Goal: Information Seeking & Learning: Check status

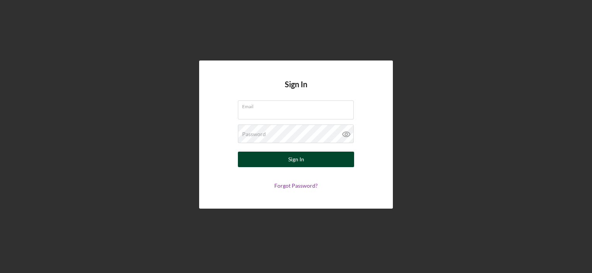
type input "[EMAIL_ADDRESS][DOMAIN_NAME]"
click at [308, 164] on button "Sign In" at bounding box center [296, 158] width 116 height 15
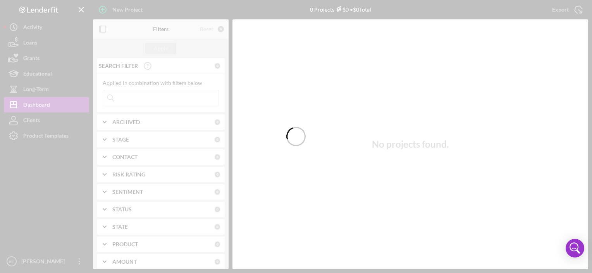
click at [165, 99] on div at bounding box center [296, 136] width 592 height 273
click at [173, 101] on div at bounding box center [296, 136] width 592 height 273
click at [106, 102] on div at bounding box center [296, 136] width 592 height 273
click at [151, 102] on div at bounding box center [296, 136] width 592 height 273
click at [166, 101] on div at bounding box center [296, 136] width 592 height 273
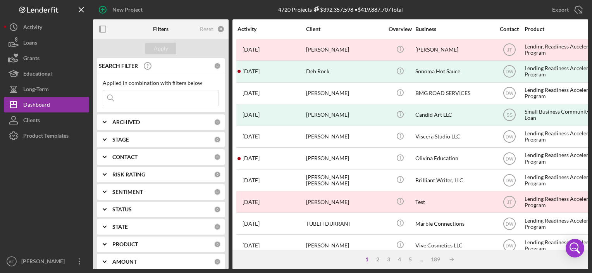
click at [138, 93] on input at bounding box center [160, 97] width 115 height 15
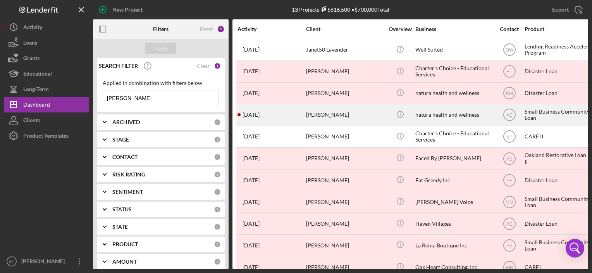
type input "[PERSON_NAME]"
click at [330, 121] on div "[PERSON_NAME]" at bounding box center [344, 115] width 77 height 21
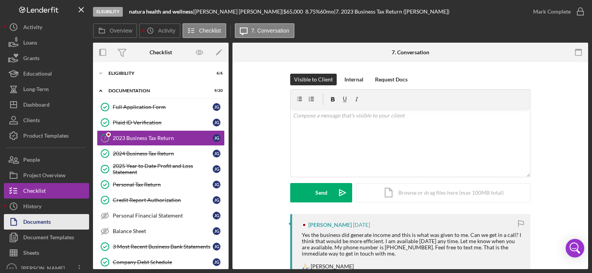
click at [27, 215] on div "Documents" at bounding box center [36, 222] width 27 height 17
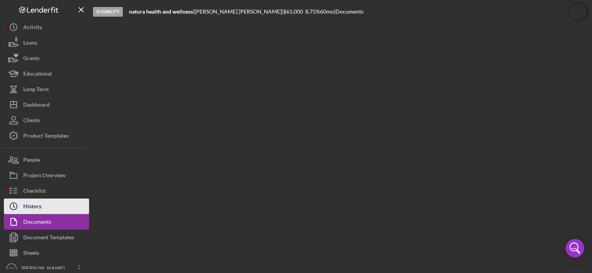
click at [37, 207] on div "History" at bounding box center [32, 206] width 18 height 17
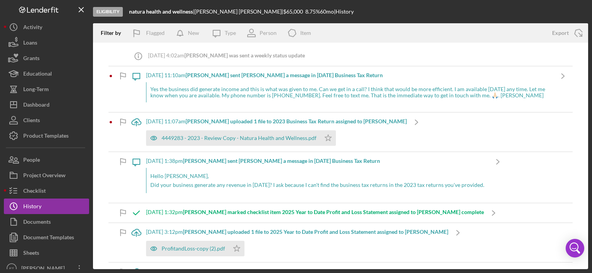
click at [270, 94] on div "Yes the business did generate income and this is what was given to me. Can we g…" at bounding box center [349, 92] width 407 height 20
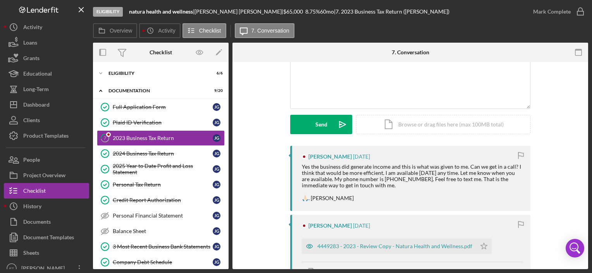
scroll to position [77, 0]
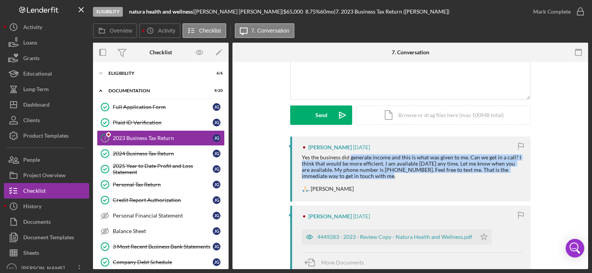
drag, startPoint x: 354, startPoint y: 155, endPoint x: 412, endPoint y: 179, distance: 63.2
click at [412, 179] on div "Yes the business did generate income and this is what was given to me. Can we g…" at bounding box center [412, 173] width 221 height 38
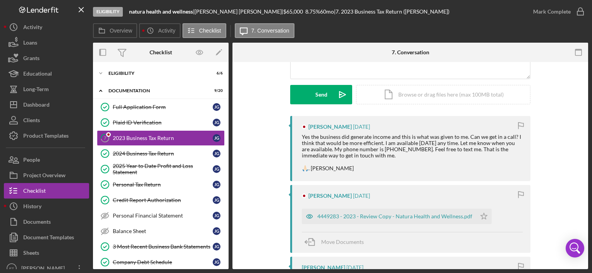
scroll to position [116, 0]
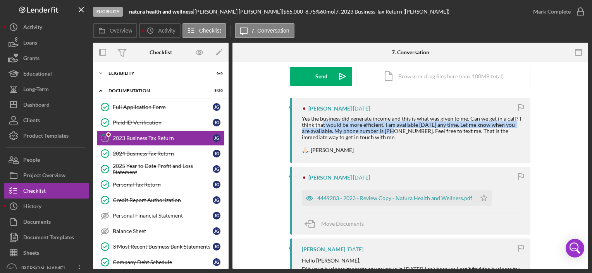
drag, startPoint x: 383, startPoint y: 133, endPoint x: 321, endPoint y: 123, distance: 62.4
click at [321, 123] on div "Yes the business did generate income and this is what was given to me. Can we g…" at bounding box center [412, 134] width 221 height 38
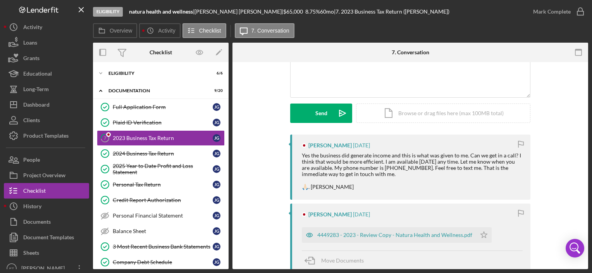
scroll to position [77, 0]
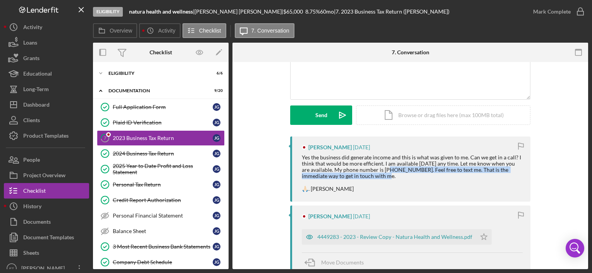
drag, startPoint x: 381, startPoint y: 166, endPoint x: 408, endPoint y: 178, distance: 30.0
click at [408, 178] on div "Yes the business did generate income and this is what was given to me. Can we g…" at bounding box center [412, 173] width 221 height 38
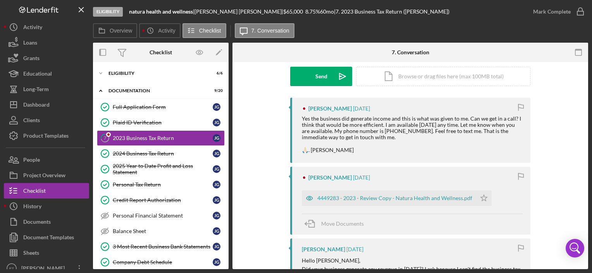
scroll to position [155, 0]
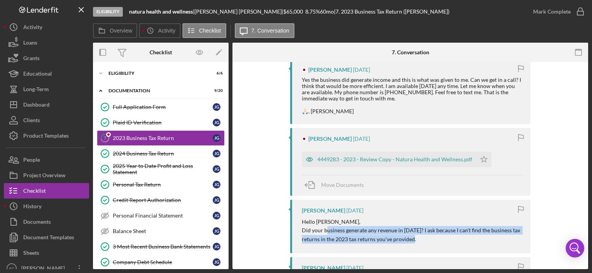
drag, startPoint x: 326, startPoint y: 230, endPoint x: 447, endPoint y: 237, distance: 120.6
click at [447, 237] on p "Did your business generate any revenue in [DATE]? I ask because I can't find th…" at bounding box center [412, 234] width 221 height 17
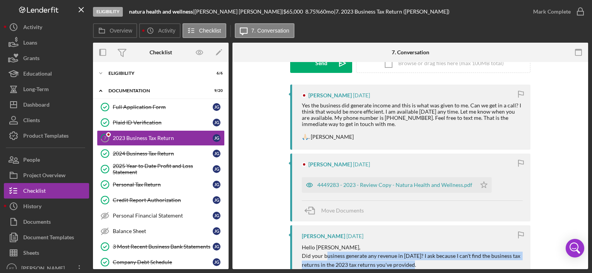
scroll to position [116, 0]
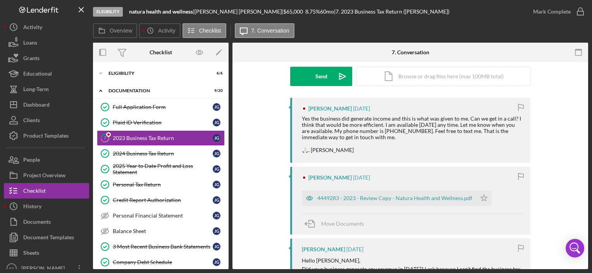
click at [378, 156] on div "[PERSON_NAME] [DATE] Yes the business did generate income and this is what was …" at bounding box center [410, 130] width 240 height 65
click at [378, 197] on div "4449283 - 2023 - Review Copy - Natura Health and Wellness.pdf" at bounding box center [394, 198] width 155 height 6
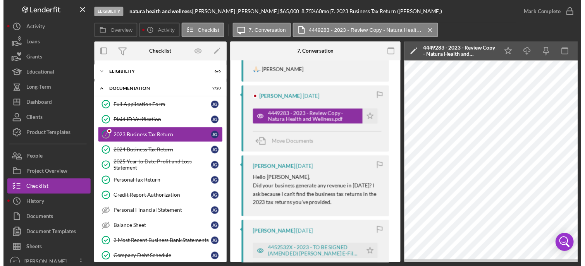
scroll to position [310, 0]
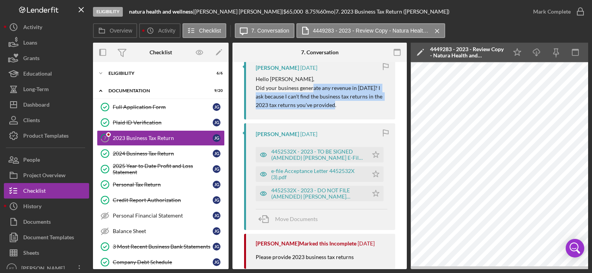
drag, startPoint x: 313, startPoint y: 86, endPoint x: 359, endPoint y: 106, distance: 50.1
click at [359, 106] on p "Did your business generate any revenue in [DATE]? I ask because I can't find th…" at bounding box center [322, 97] width 132 height 26
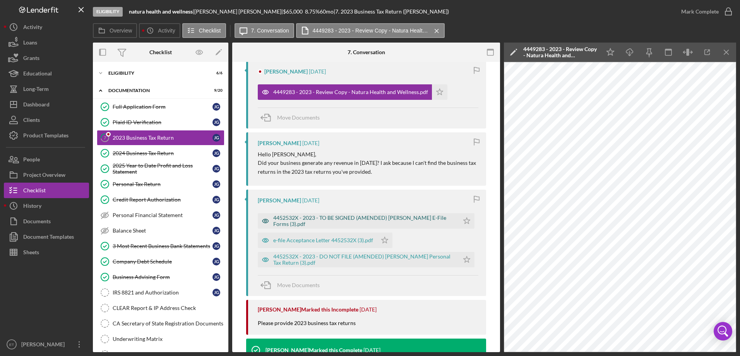
scroll to position [220, 0]
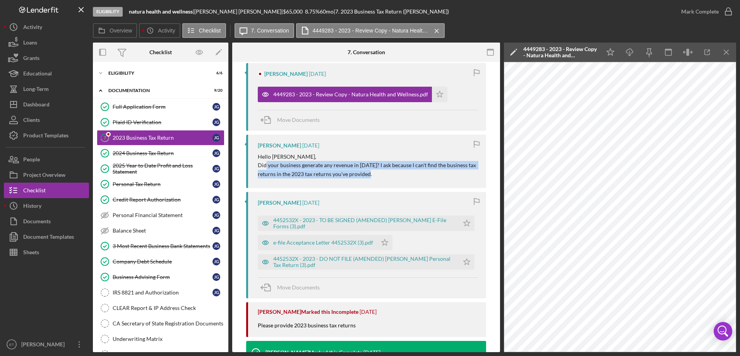
drag, startPoint x: 264, startPoint y: 164, endPoint x: 407, endPoint y: 174, distance: 143.2
click at [407, 174] on p "Did your business generate any revenue in [DATE]? I ask because I can't find th…" at bounding box center [368, 169] width 221 height 17
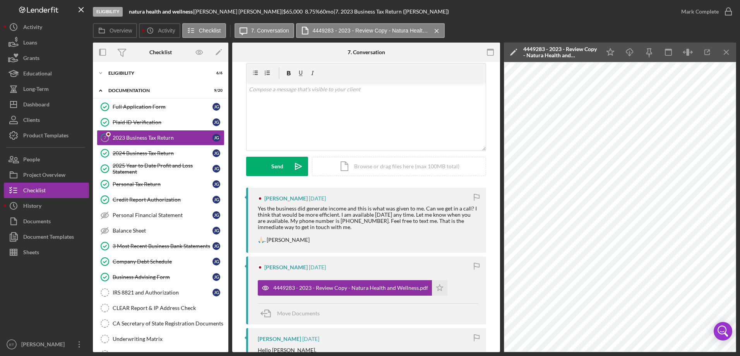
scroll to position [258, 0]
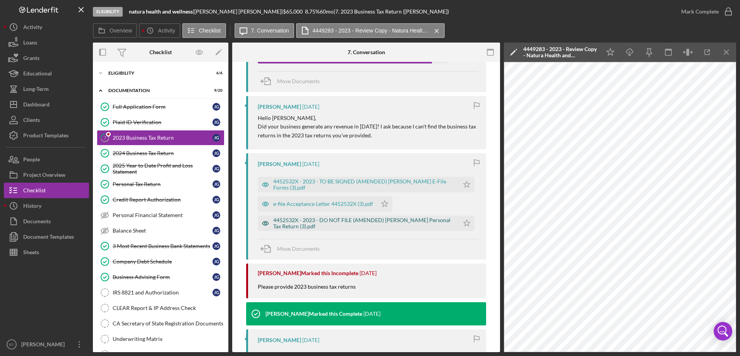
click at [301, 224] on div "4452532X - 2023 - DO NOT FILE (AMENDED) [PERSON_NAME] Personal Tax Return (3).p…" at bounding box center [364, 223] width 182 height 12
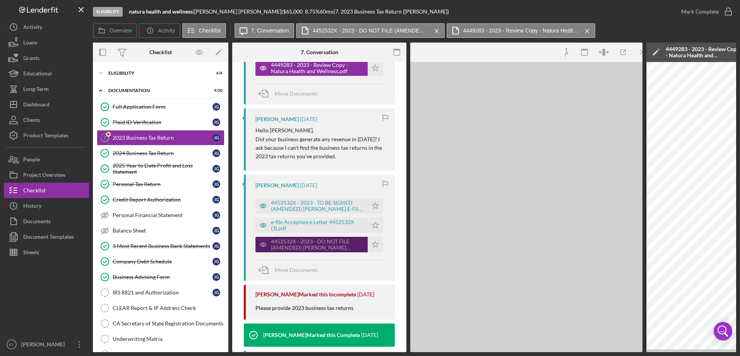
scroll to position [271, 0]
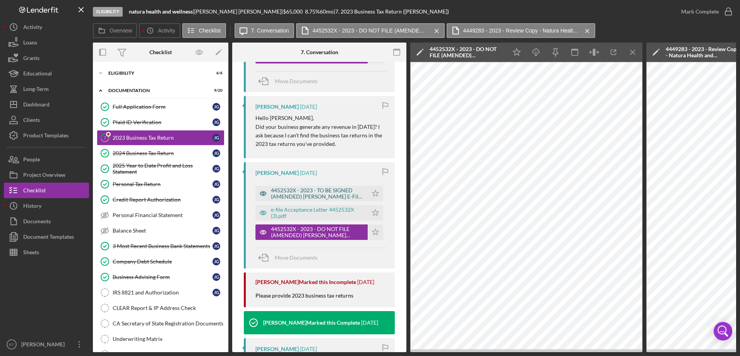
click at [316, 188] on div "4452532X - 2023 - TO BE SIGNED (AMENDED) [PERSON_NAME] E-File Forms (3).pdf" at bounding box center [317, 193] width 93 height 12
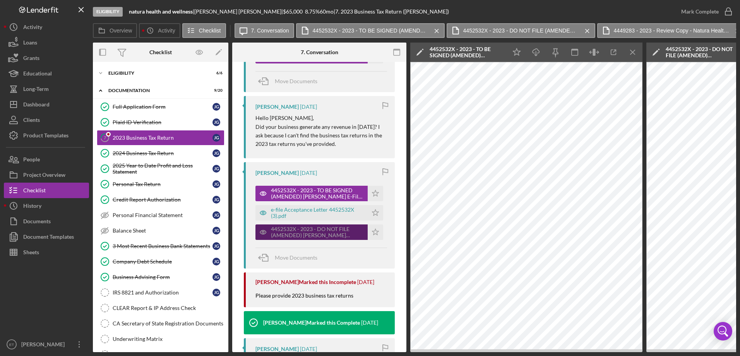
click at [314, 232] on div "4452532X - 2023 - DO NOT FILE (AMENDED) [PERSON_NAME] Personal Tax Return (3).p…" at bounding box center [317, 232] width 93 height 12
click at [324, 225] on div "4452532X - 2023 - DO NOT FILE (AMENDED) [PERSON_NAME] Personal Tax Return (3).p…" at bounding box center [312, 232] width 112 height 15
click at [324, 191] on div "4452532X - 2023 - TO BE SIGNED (AMENDED) [PERSON_NAME] E-File Forms (3).pdf" at bounding box center [317, 193] width 93 height 12
click at [328, 239] on div "4452532X - 2023 - DO NOT FILE (AMENDED) [PERSON_NAME] Personal Tax Return (3).p…" at bounding box center [312, 232] width 112 height 15
click at [328, 203] on div "e-file Acceptance Letter 4452532X (3).pdf Icon/Star" at bounding box center [322, 210] width 132 height 19
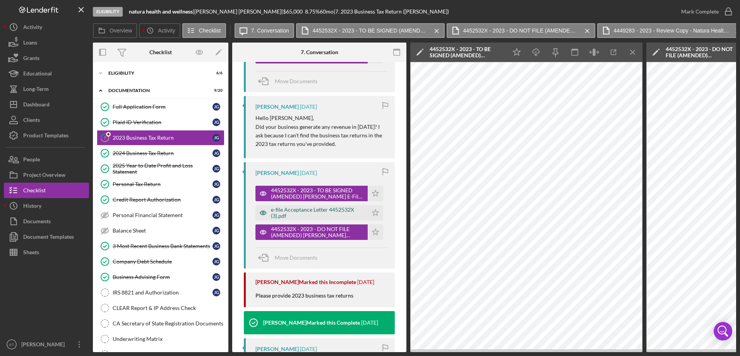
click at [330, 215] on div "e-file Acceptance Letter 4452532X (3).pdf" at bounding box center [317, 213] width 93 height 12
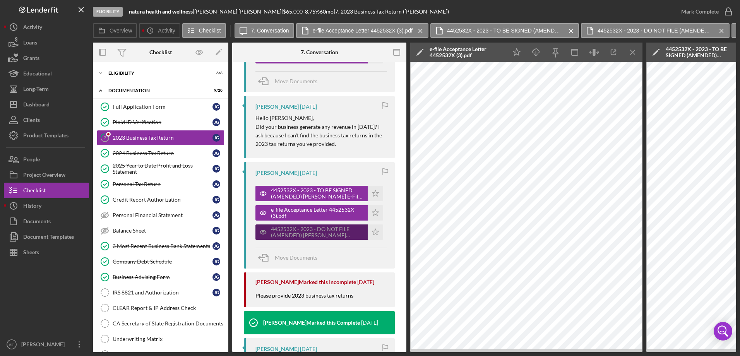
click at [328, 228] on div "4452532X - 2023 - DO NOT FILE (AMENDED) [PERSON_NAME] Personal Tax Return (3).p…" at bounding box center [317, 232] width 93 height 12
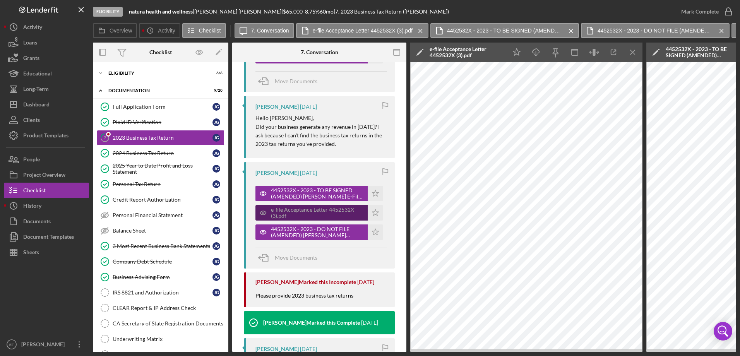
click at [319, 211] on div "e-file Acceptance Letter 4452532X (3).pdf" at bounding box center [317, 213] width 93 height 12
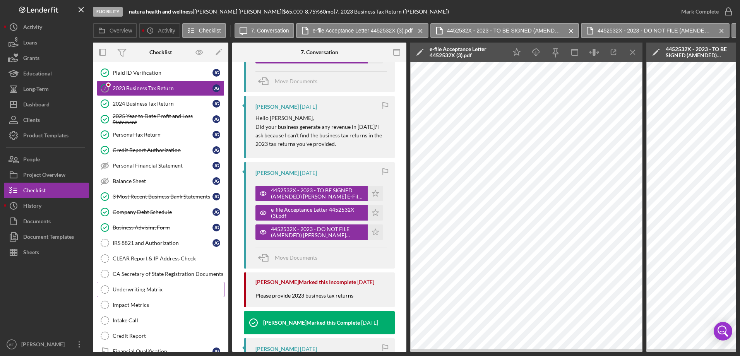
scroll to position [101, 0]
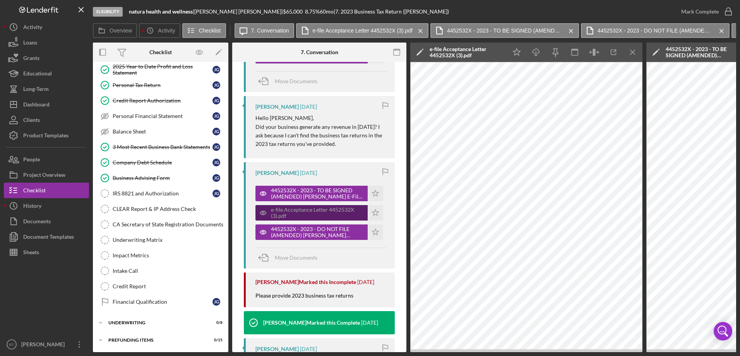
click at [323, 208] on div "e-file Acceptance Letter 4452532X (3).pdf" at bounding box center [317, 213] width 93 height 12
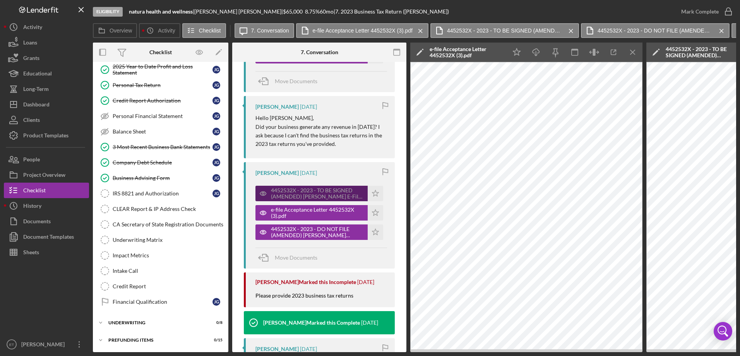
click at [313, 192] on div "4452532X - 2023 - TO BE SIGNED (AMENDED) [PERSON_NAME] E-File Forms (3).pdf" at bounding box center [317, 193] width 93 height 12
click at [311, 235] on div "4452532X - 2023 - DO NOT FILE (AMENDED) [PERSON_NAME] Personal Tax Return (3).p…" at bounding box center [317, 232] width 93 height 12
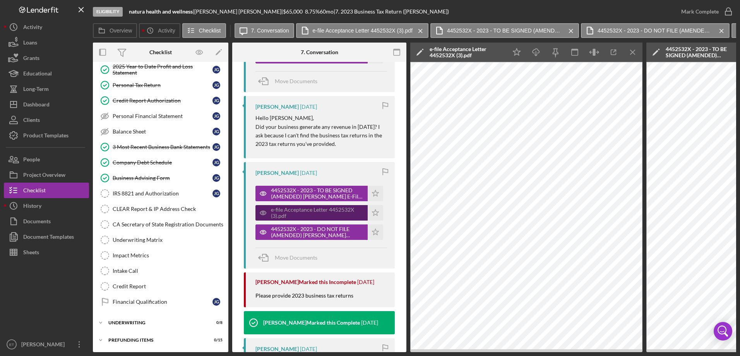
click at [315, 209] on div "e-file Acceptance Letter 4452532X (3).pdf" at bounding box center [317, 213] width 93 height 12
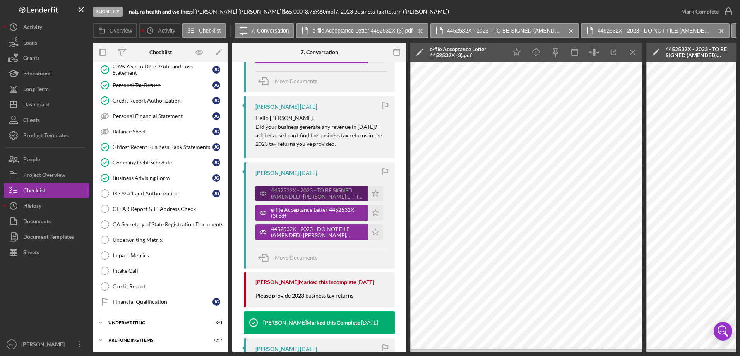
click at [351, 201] on div "4452532X - 2023 - TO BE SIGNED (AMENDED) [PERSON_NAME] E-File Forms (3).pdf" at bounding box center [312, 193] width 112 height 15
click at [591, 52] on icon "Icon/Menu Close" at bounding box center [633, 52] width 17 height 17
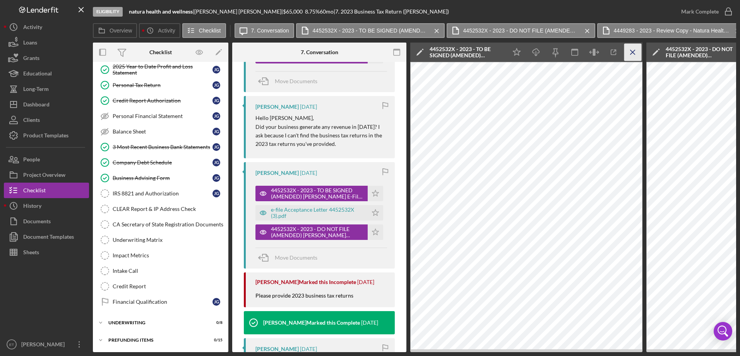
click at [591, 54] on line "button" at bounding box center [633, 52] width 4 height 4
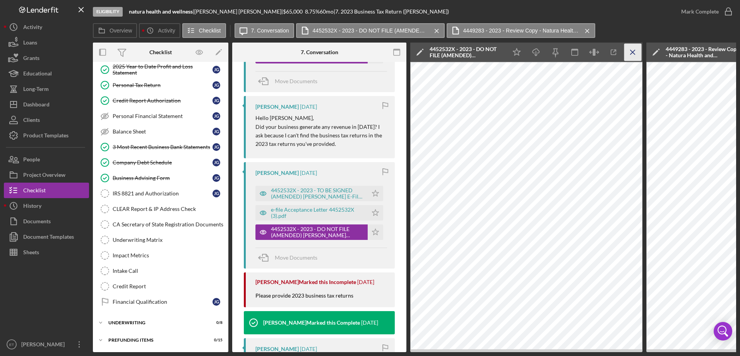
click at [591, 54] on icon "Icon/Menu Close" at bounding box center [633, 52] width 17 height 17
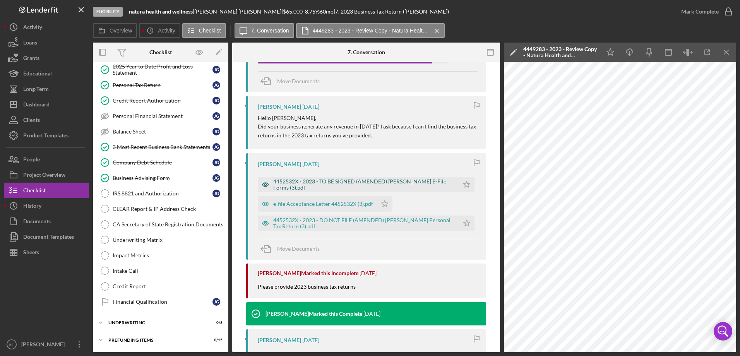
click at [354, 178] on div "4452532X - 2023 - TO BE SIGNED (AMENDED) [PERSON_NAME] E-File Forms (3).pdf" at bounding box center [358, 184] width 201 height 15
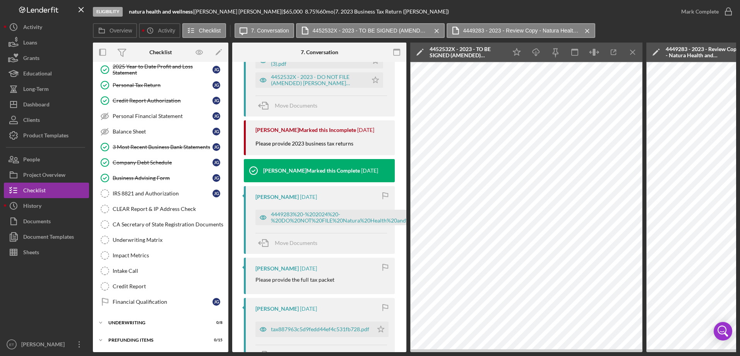
scroll to position [542, 0]
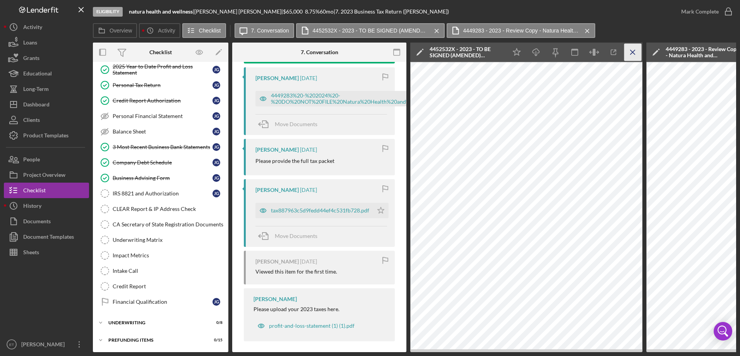
click at [591, 52] on icon "Icon/Menu Close" at bounding box center [633, 52] width 17 height 17
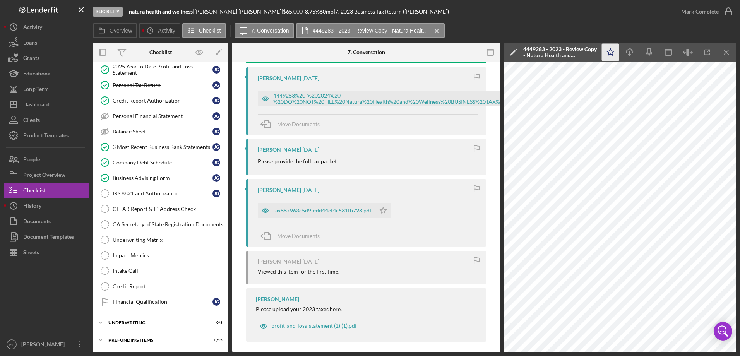
scroll to position [99, 0]
click at [330, 208] on div "tax887963c5d9fedd44ef4c531fb728.pdf" at bounding box center [322, 211] width 98 height 6
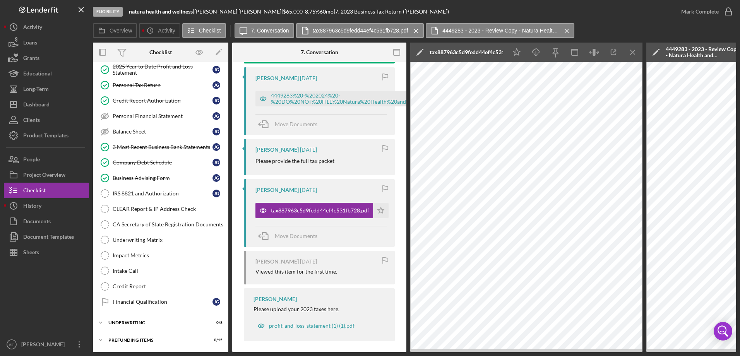
click at [591, 51] on icon "Icon/Menu Close" at bounding box center [633, 52] width 17 height 17
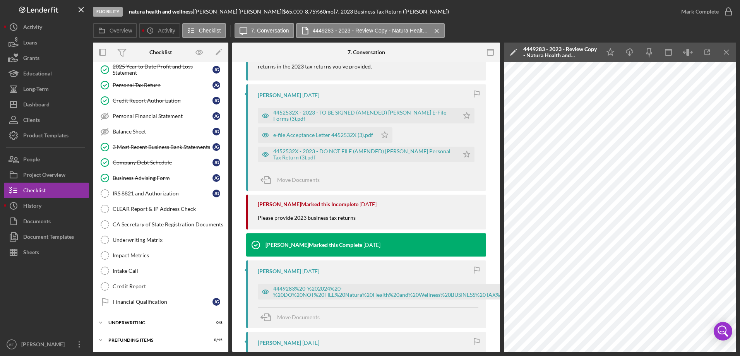
scroll to position [327, 0]
click at [317, 160] on div "4452532X - 2023 - DO NOT FILE (AMENDED) [PERSON_NAME] Personal Tax Return (3).p…" at bounding box center [364, 155] width 182 height 12
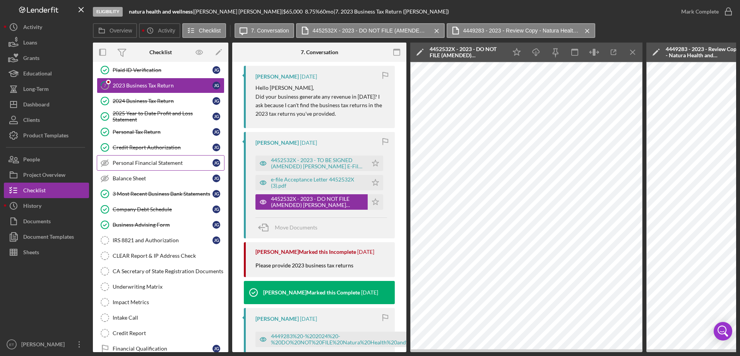
scroll to position [0, 0]
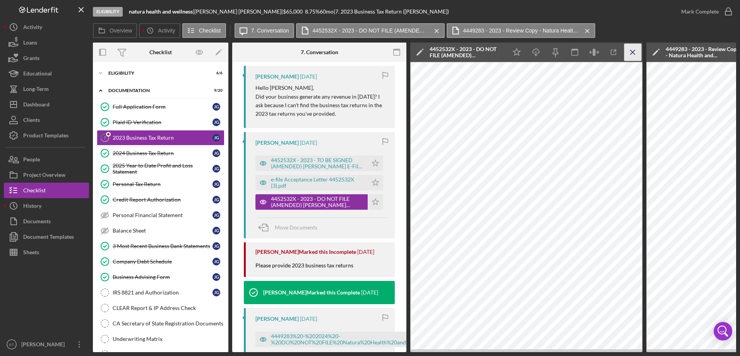
click at [591, 52] on icon "Icon/Menu Close" at bounding box center [633, 52] width 17 height 17
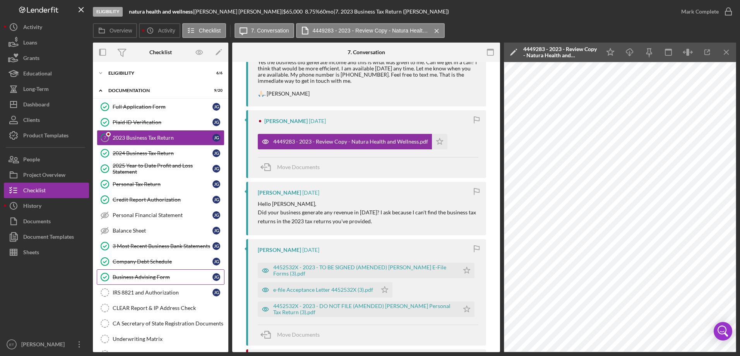
scroll to position [39, 0]
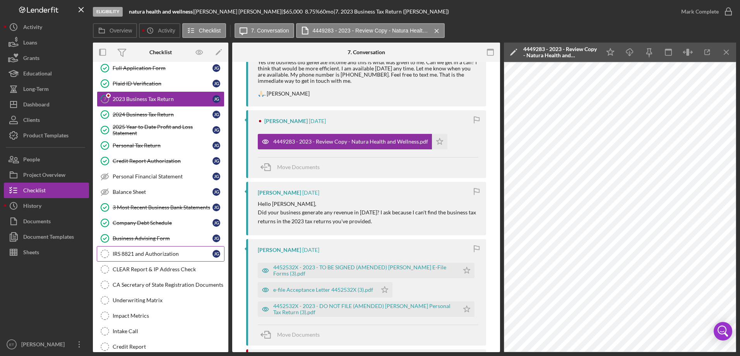
click at [151, 259] on link "IRS 8821 and Authorization IRS 8821 and Authorization [PERSON_NAME]" at bounding box center [161, 253] width 128 height 15
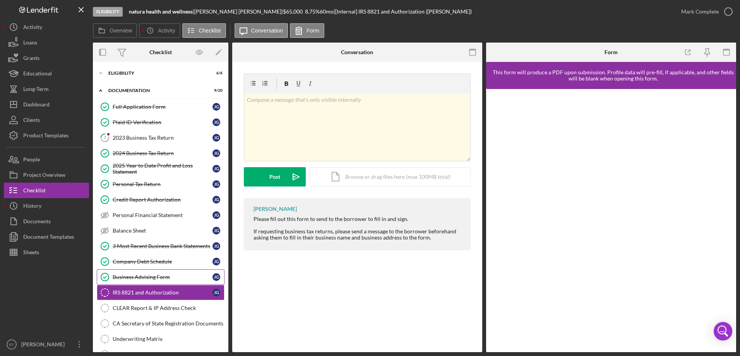
scroll to position [99, 0]
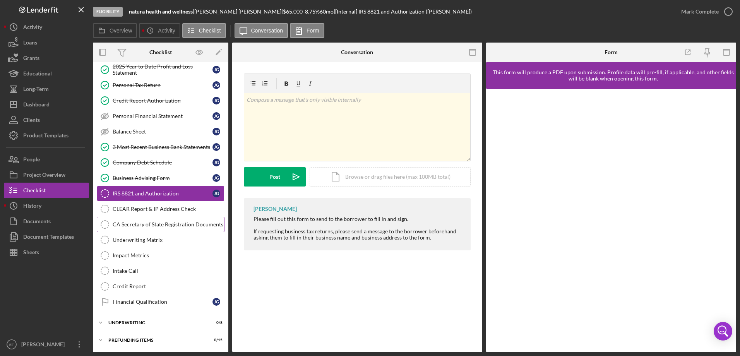
drag, startPoint x: 139, startPoint y: 205, endPoint x: 144, endPoint y: 226, distance: 21.5
click at [139, 205] on link "CLEAR Report & IP Address Check CLEAR Report & IP Address Check" at bounding box center [161, 208] width 128 height 15
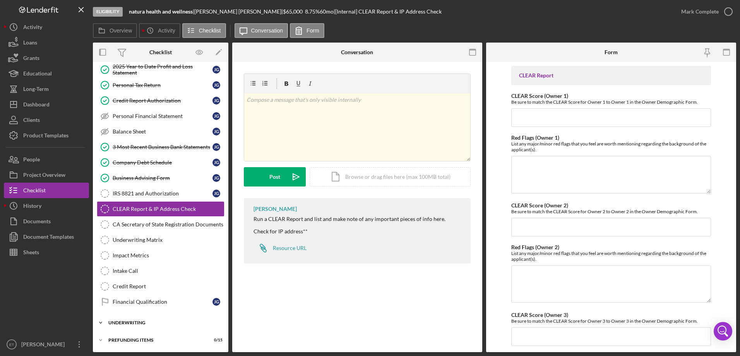
click at [134, 272] on div "Icon/Expander Underwriting 0 / 8" at bounding box center [161, 322] width 136 height 15
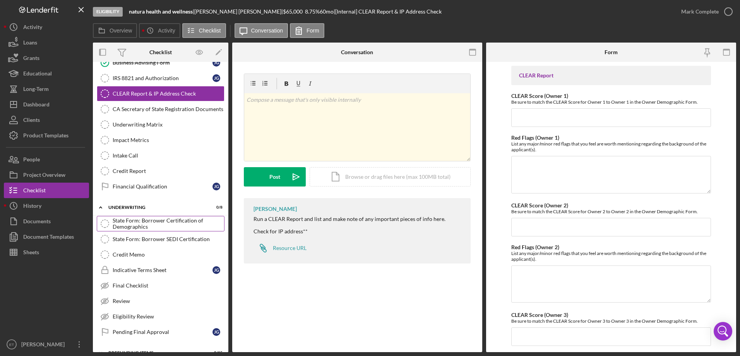
scroll to position [215, 0]
click at [138, 267] on div "Indicative Terms Sheet" at bounding box center [163, 269] width 100 height 6
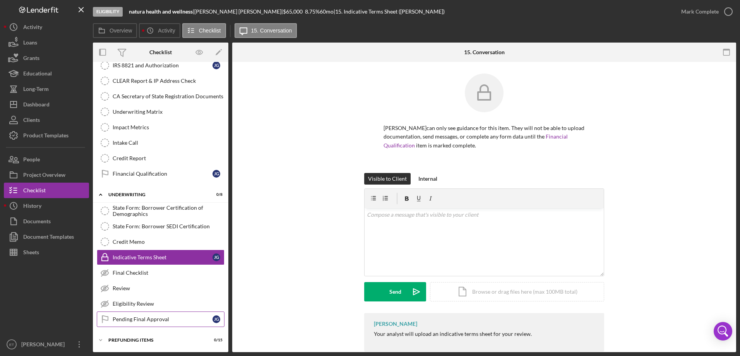
click at [145, 272] on div "Pending Final Approval" at bounding box center [163, 319] width 100 height 6
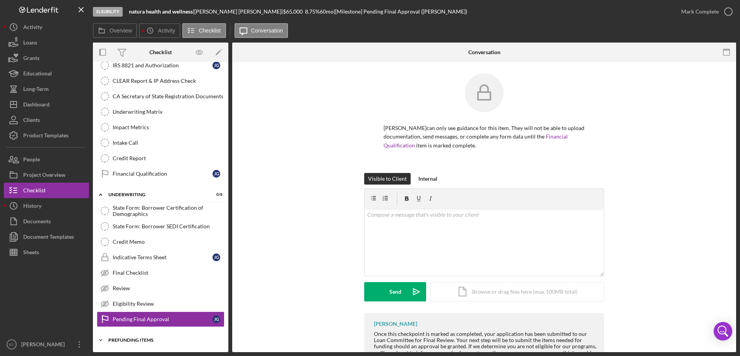
click at [138, 272] on div "Prefunding Items" at bounding box center [163, 340] width 110 height 5
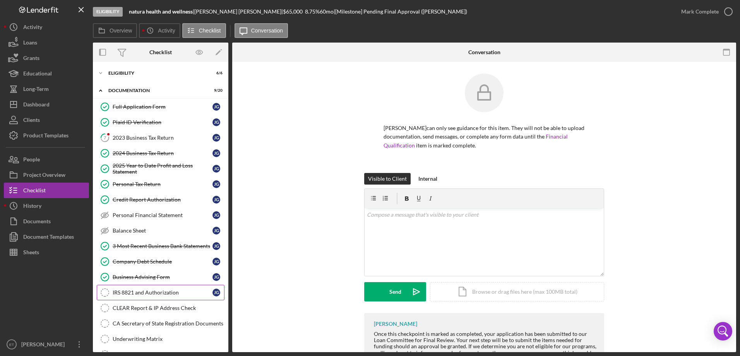
click at [152, 272] on div "IRS 8821 and Authorization" at bounding box center [163, 293] width 100 height 6
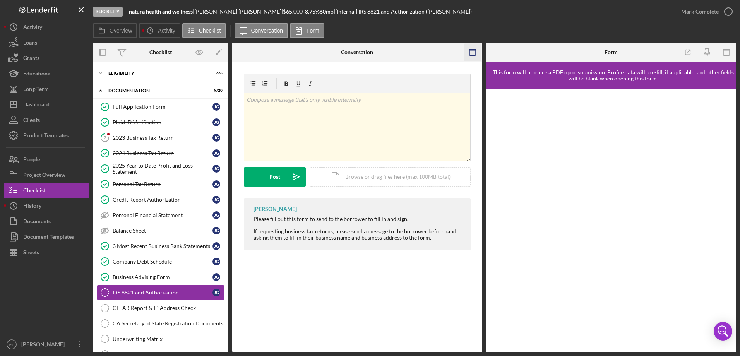
click at [470, 52] on rect "button" at bounding box center [473, 52] width 6 height 6
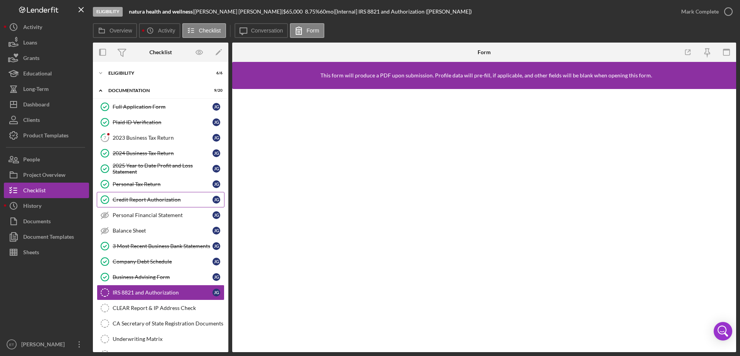
click at [142, 202] on div "Credit Report Authorization" at bounding box center [163, 200] width 100 height 6
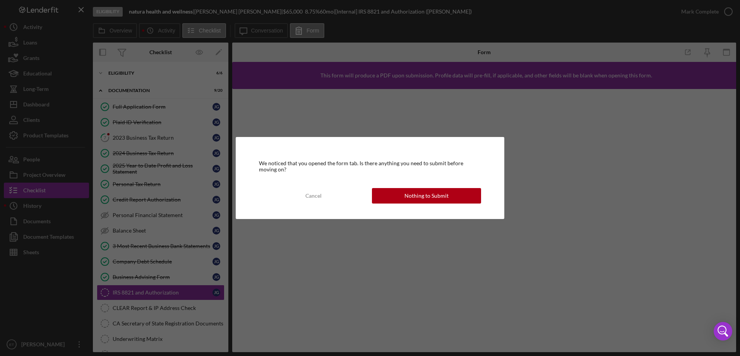
click at [151, 221] on div "We noticed that you opened the form tab. Is there anything you need to submit b…" at bounding box center [370, 178] width 740 height 356
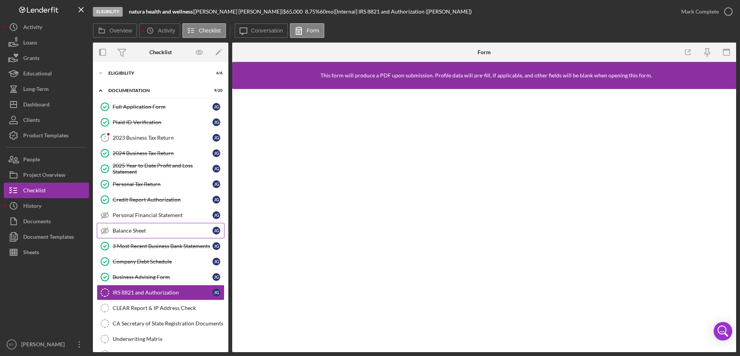
click at [108, 229] on icon "Balance Sheet" at bounding box center [104, 230] width 19 height 19
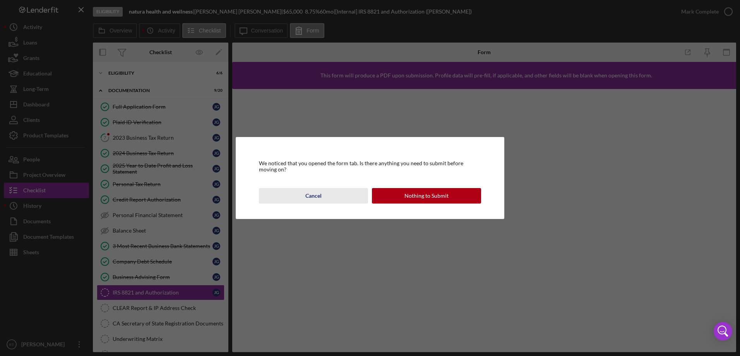
click at [311, 201] on div "Cancel" at bounding box center [314, 195] width 16 height 15
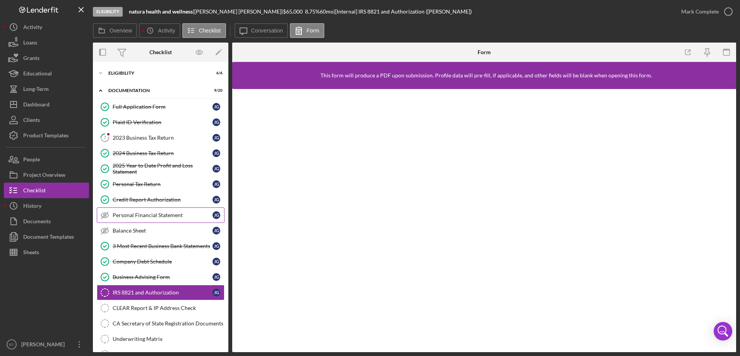
click at [161, 220] on link "Personal Financial Statement Personal Financial Statement [PERSON_NAME]" at bounding box center [161, 215] width 128 height 15
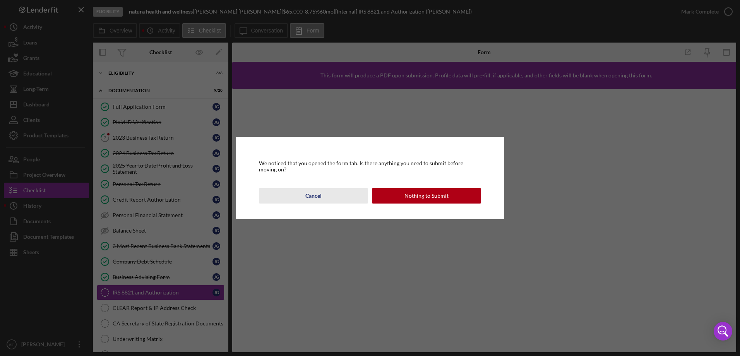
click at [313, 197] on div "Cancel" at bounding box center [314, 195] width 16 height 15
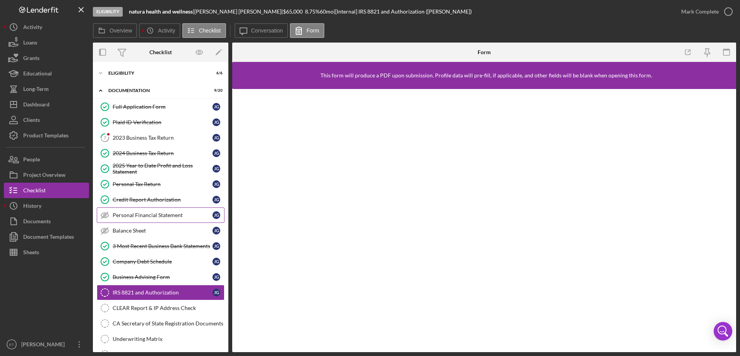
click at [158, 216] on div "Personal Financial Statement" at bounding box center [163, 215] width 100 height 6
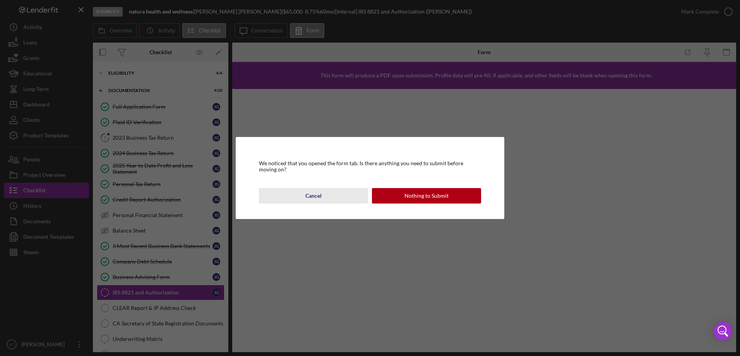
click at [321, 191] on div "Cancel" at bounding box center [314, 195] width 16 height 15
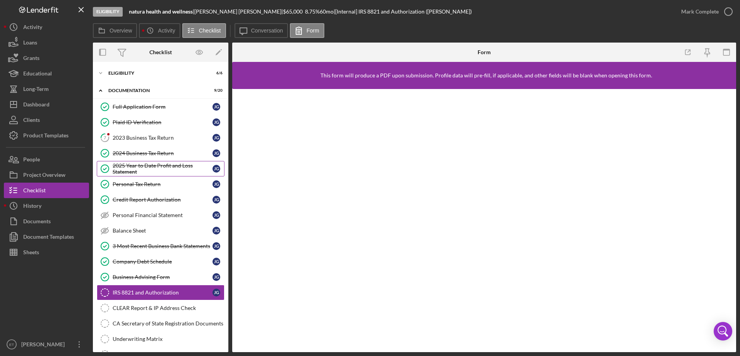
click at [136, 166] on div "2025 Year to Date Profit and Loss Statement" at bounding box center [163, 169] width 100 height 12
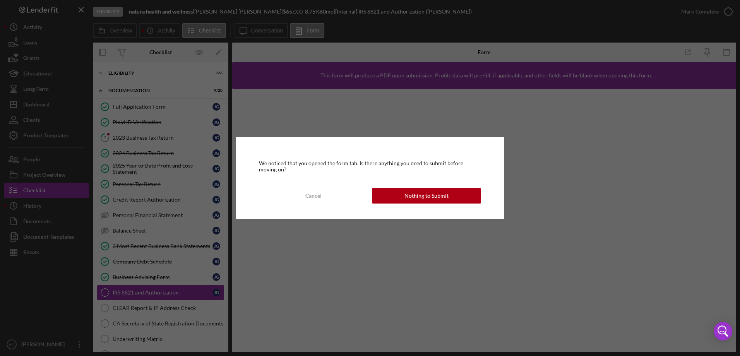
click at [147, 201] on div "We noticed that you opened the form tab. Is there anything you need to submit b…" at bounding box center [370, 178] width 740 height 356
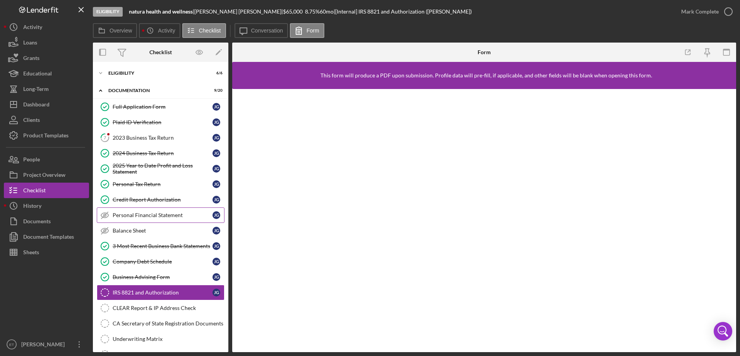
click at [145, 217] on div "Personal Financial Statement" at bounding box center [163, 215] width 100 height 6
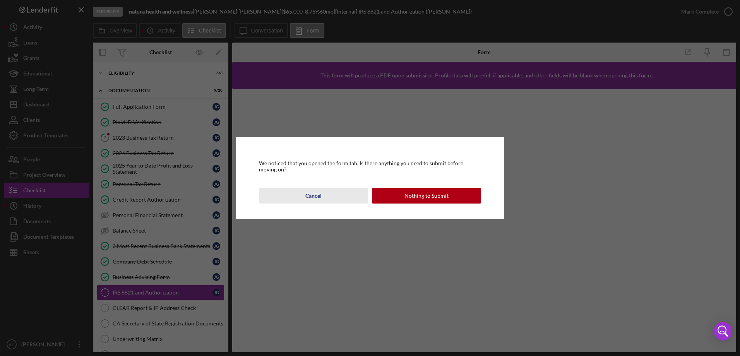
click at [320, 199] on div "Cancel" at bounding box center [314, 195] width 16 height 15
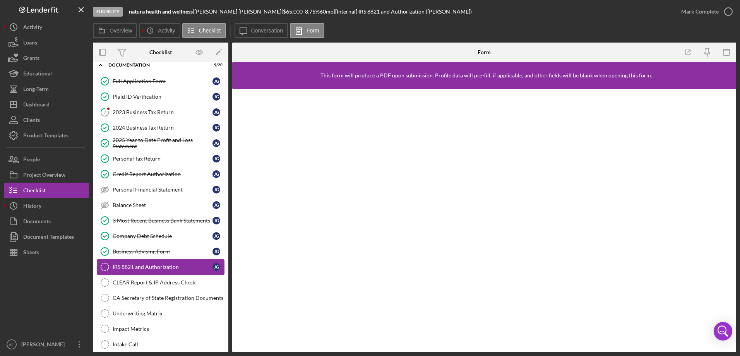
scroll to position [39, 0]
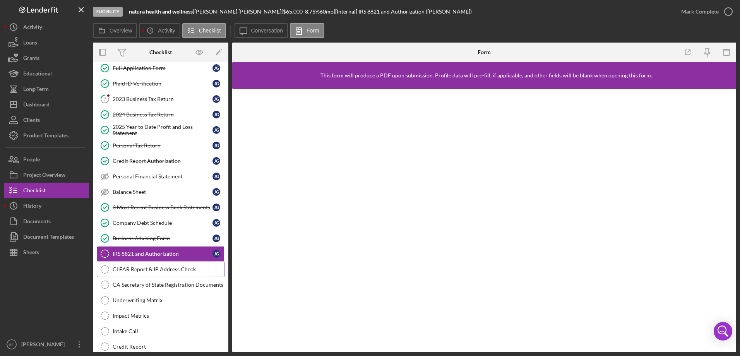
click at [165, 272] on link "CLEAR Report & IP Address Check CLEAR Report & IP Address Check" at bounding box center [161, 269] width 128 height 15
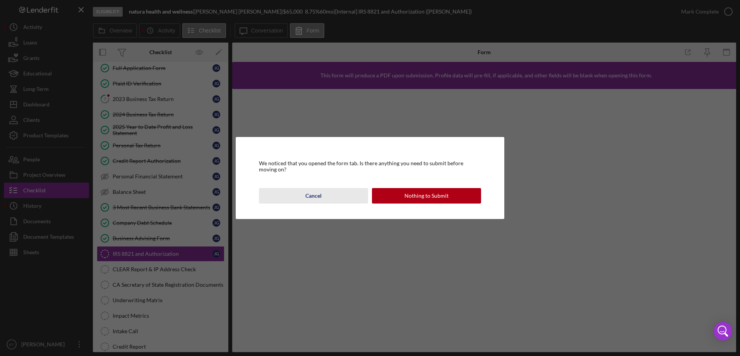
click at [310, 201] on div "Cancel" at bounding box center [314, 195] width 16 height 15
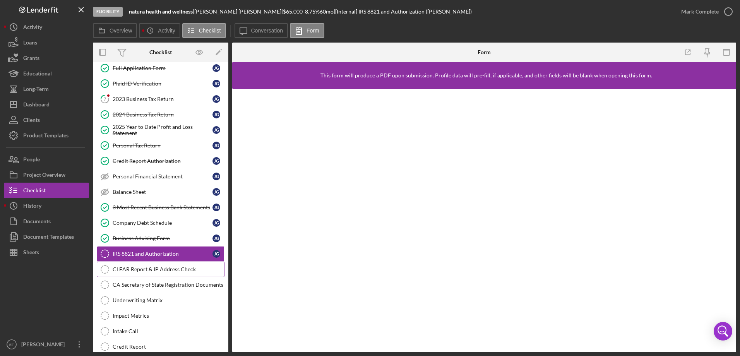
scroll to position [116, 0]
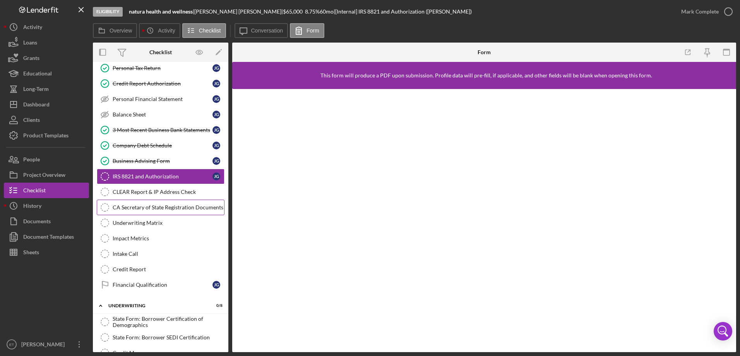
click at [158, 209] on div "CA Secretary of State Registration Documents" at bounding box center [169, 207] width 112 height 6
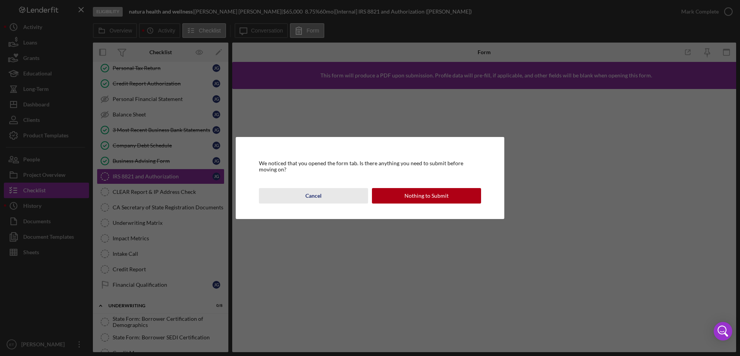
click at [323, 195] on button "Cancel" at bounding box center [313, 195] width 109 height 15
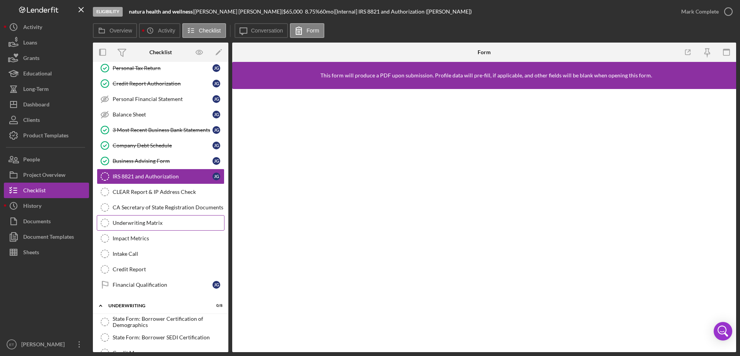
click at [161, 226] on div "Underwriting Matrix" at bounding box center [169, 223] width 112 height 6
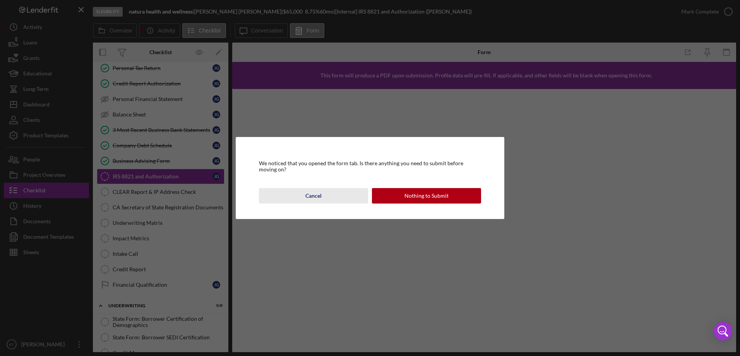
click at [313, 198] on div "Cancel" at bounding box center [314, 195] width 16 height 15
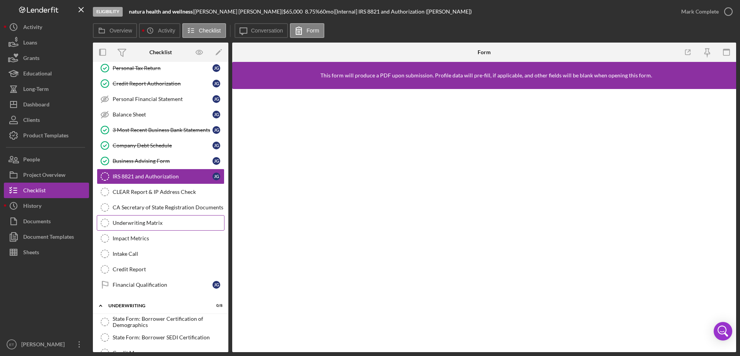
click at [160, 220] on div "Underwriting Matrix" at bounding box center [169, 223] width 112 height 6
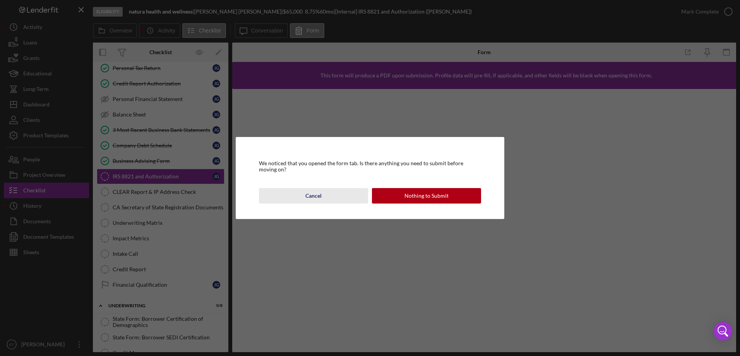
click at [313, 198] on div "Cancel" at bounding box center [314, 195] width 16 height 15
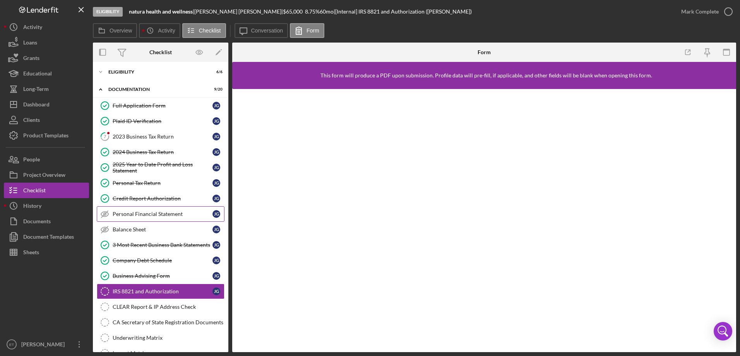
scroll to position [0, 0]
click at [163, 197] on div "Credit Report Authorization" at bounding box center [163, 200] width 100 height 6
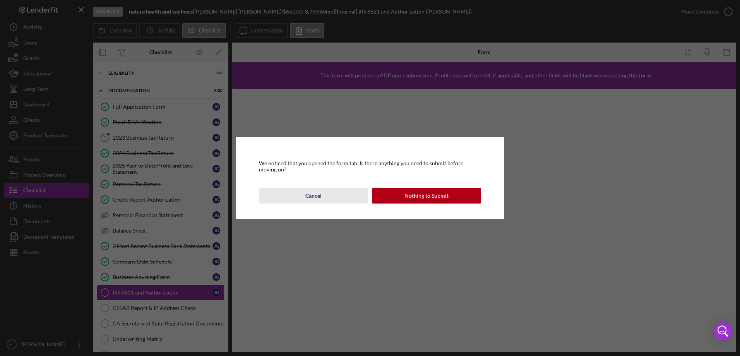
click at [318, 192] on div "Cancel" at bounding box center [314, 195] width 16 height 15
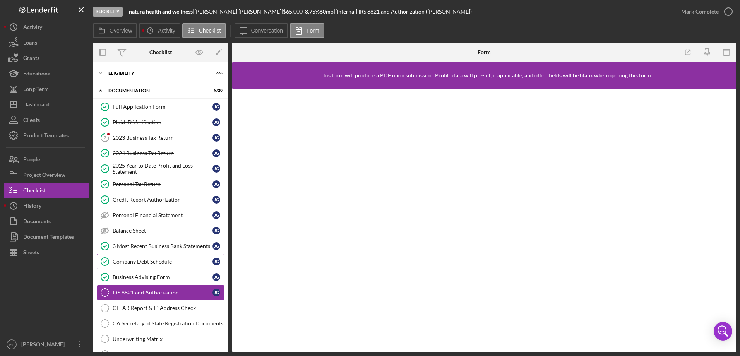
click at [158, 263] on div "Company Debt Schedule" at bounding box center [163, 262] width 100 height 6
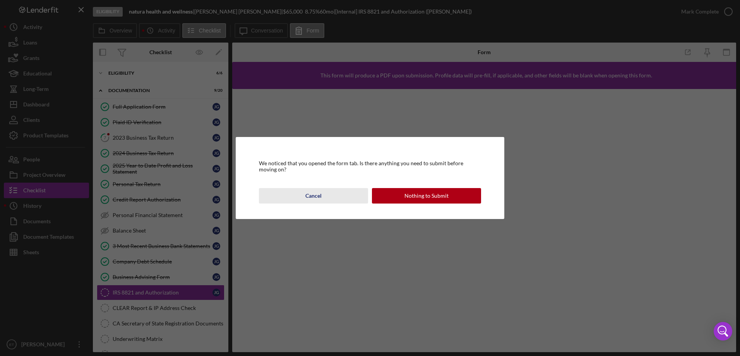
click at [304, 199] on button "Cancel" at bounding box center [313, 195] width 109 height 15
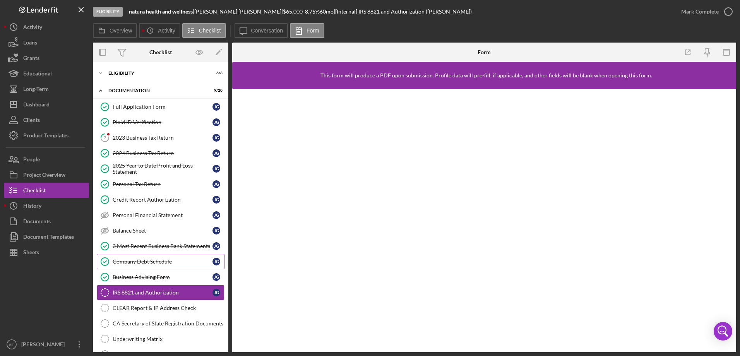
click at [181, 259] on div "Company Debt Schedule" at bounding box center [163, 262] width 100 height 6
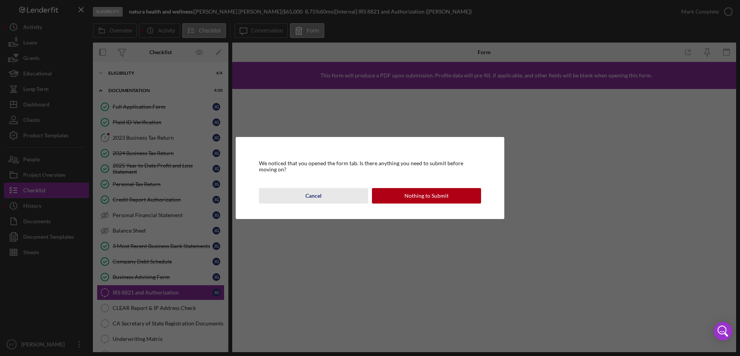
click at [321, 192] on div "Cancel" at bounding box center [314, 195] width 16 height 15
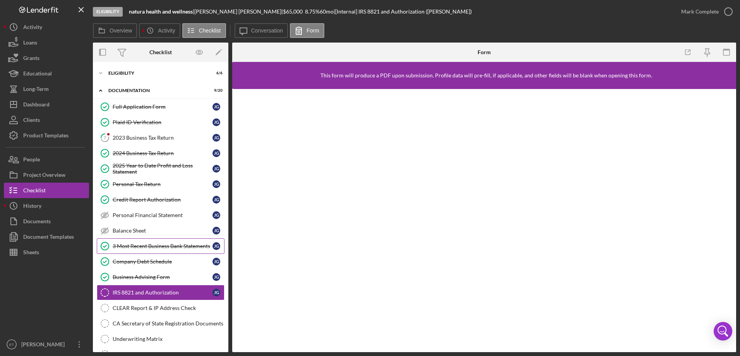
click at [138, 243] on div "3 Most Recent Business Bank Statements" at bounding box center [163, 246] width 100 height 6
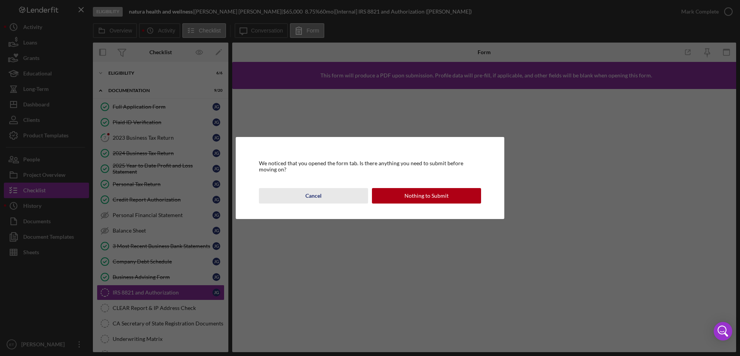
click at [323, 196] on button "Cancel" at bounding box center [313, 195] width 109 height 15
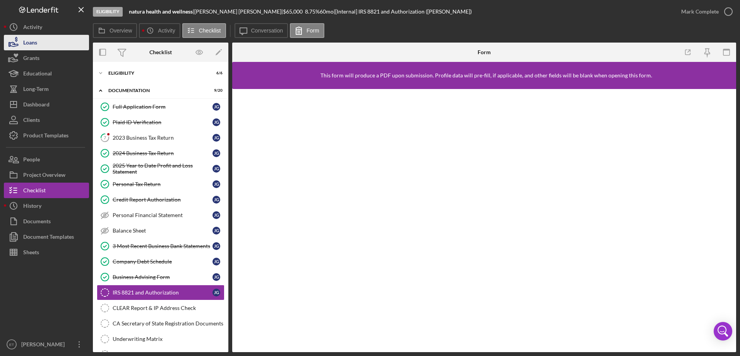
click at [57, 49] on button "Loans" at bounding box center [46, 42] width 85 height 15
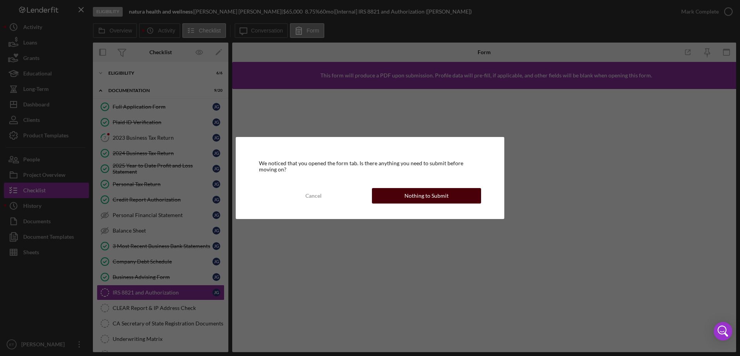
click at [431, 198] on div "Nothing to Submit" at bounding box center [427, 195] width 44 height 15
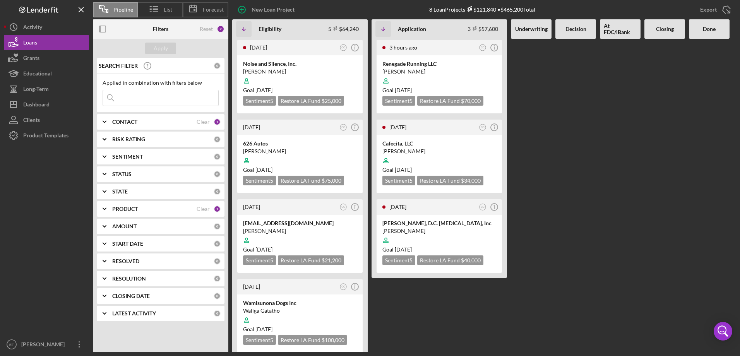
click at [203, 125] on div "CONTACT Clear 1" at bounding box center [166, 121] width 108 height 7
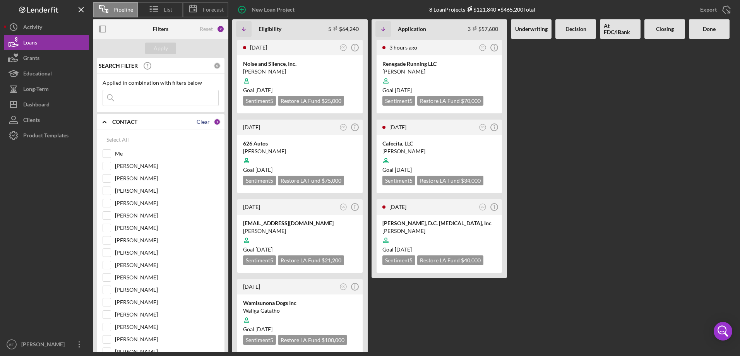
click at [197, 122] on div "Clear" at bounding box center [203, 122] width 13 height 6
checkbox input "false"
click at [165, 48] on div "Apply" at bounding box center [161, 49] width 14 height 12
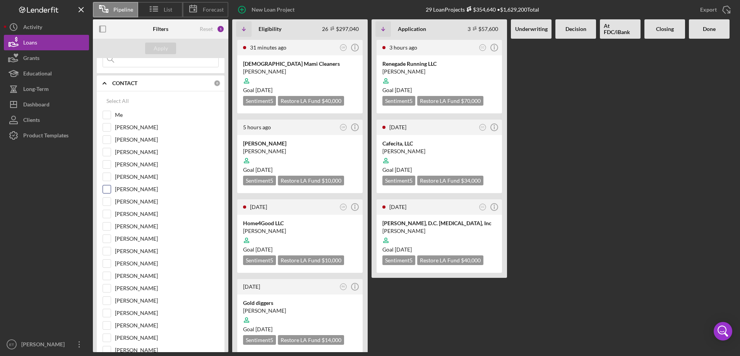
click at [146, 190] on label "[PERSON_NAME]" at bounding box center [167, 189] width 104 height 8
click at [111, 190] on input "[PERSON_NAME]" at bounding box center [107, 189] width 8 height 8
checkbox input "true"
click at [155, 49] on div "Apply" at bounding box center [161, 49] width 14 height 12
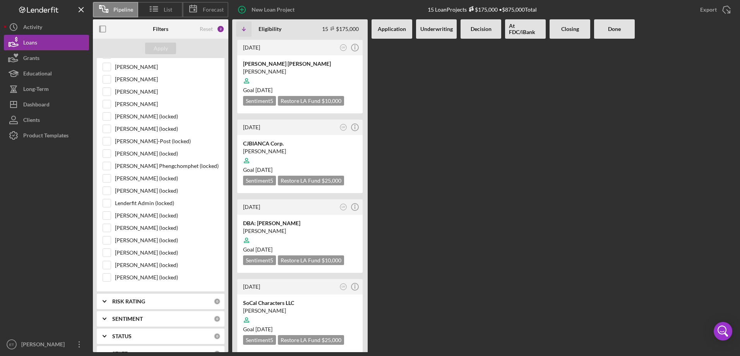
scroll to position [447, 0]
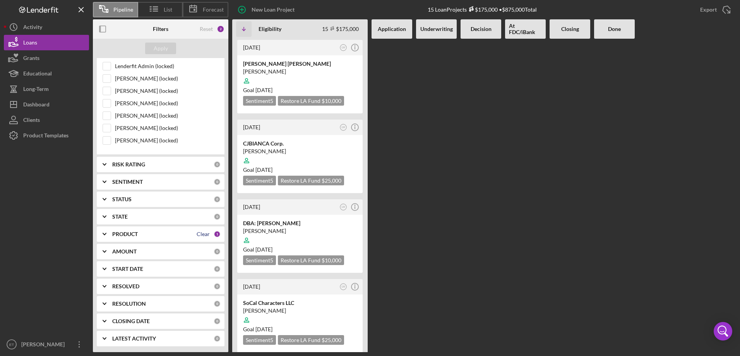
click at [203, 236] on div "Clear" at bounding box center [203, 234] width 13 height 6
click at [161, 46] on div "Apply" at bounding box center [161, 49] width 14 height 12
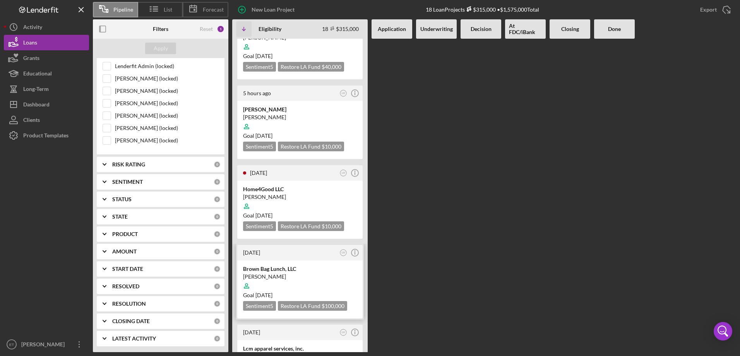
scroll to position [0, 0]
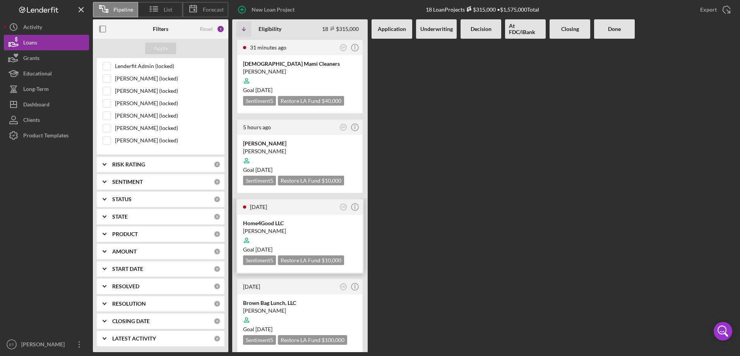
click at [312, 239] on div at bounding box center [300, 240] width 114 height 15
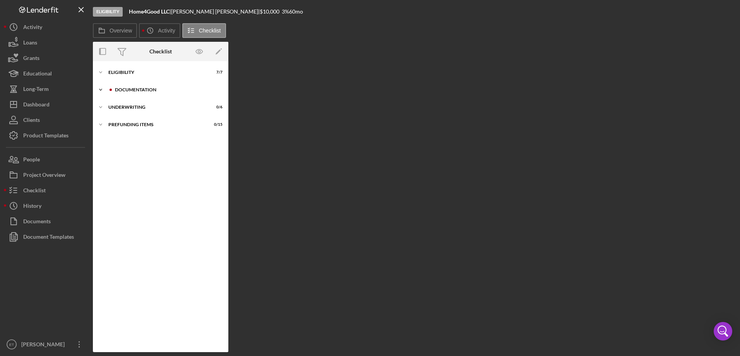
click at [153, 93] on div "Icon/Expander Documentation 3 / 20" at bounding box center [161, 89] width 136 height 15
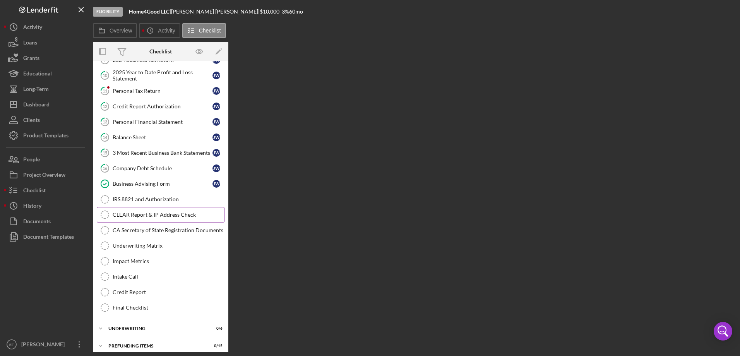
scroll to position [98, 0]
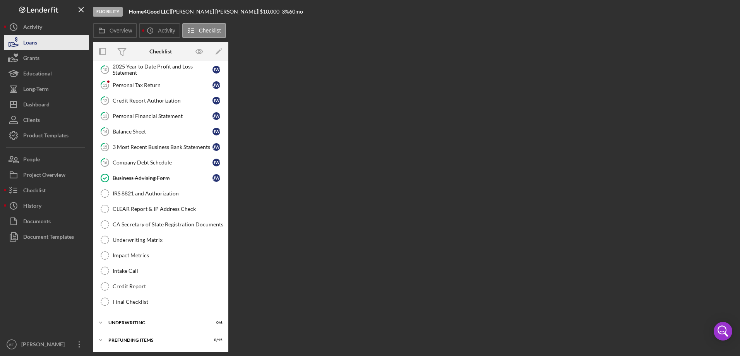
click at [48, 38] on button "Loans" at bounding box center [46, 42] width 85 height 15
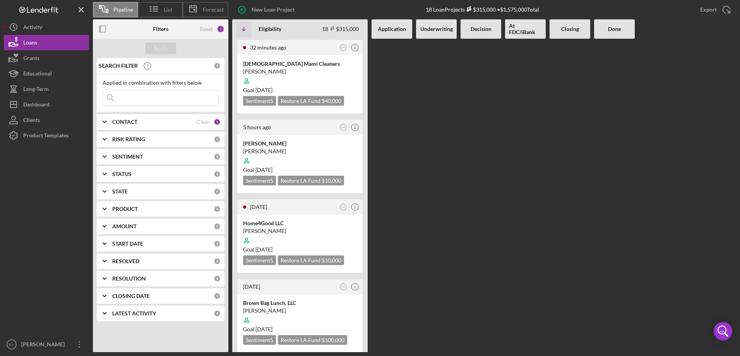
click at [142, 124] on div "CONTACT" at bounding box center [154, 122] width 84 height 6
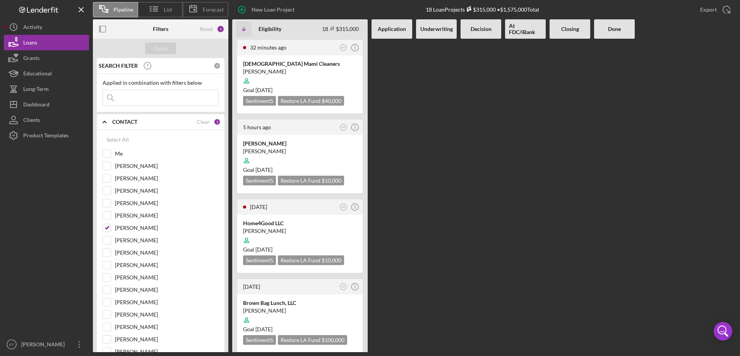
click at [142, 124] on div "CONTACT" at bounding box center [154, 122] width 84 height 6
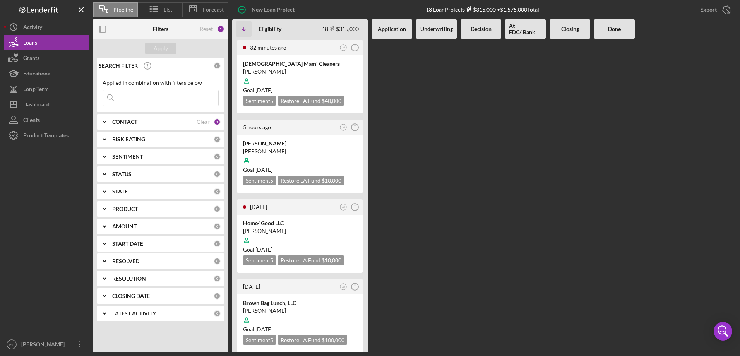
click at [131, 120] on b "CONTACT" at bounding box center [124, 122] width 25 height 6
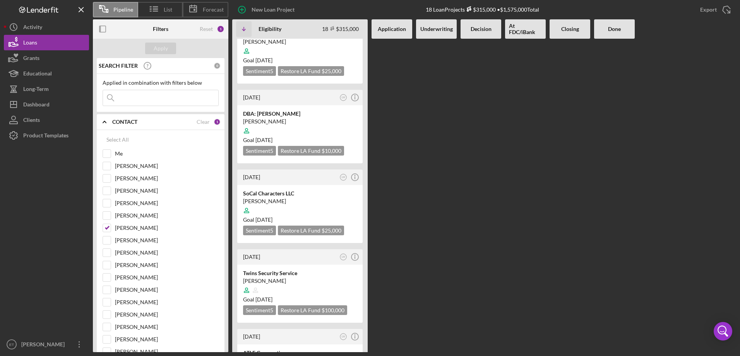
scroll to position [1157, 0]
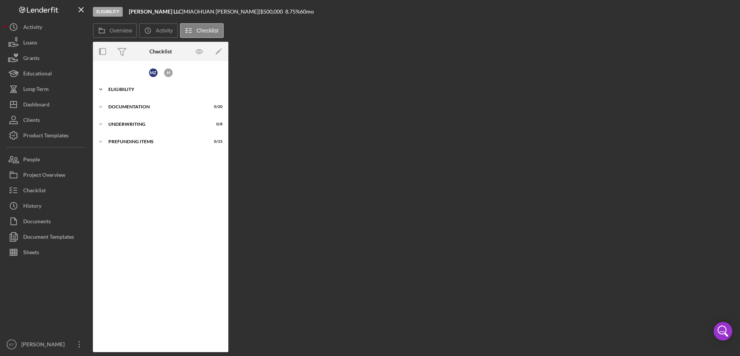
click at [122, 86] on div "Icon/Expander Eligibility 5 / 6" at bounding box center [161, 89] width 136 height 15
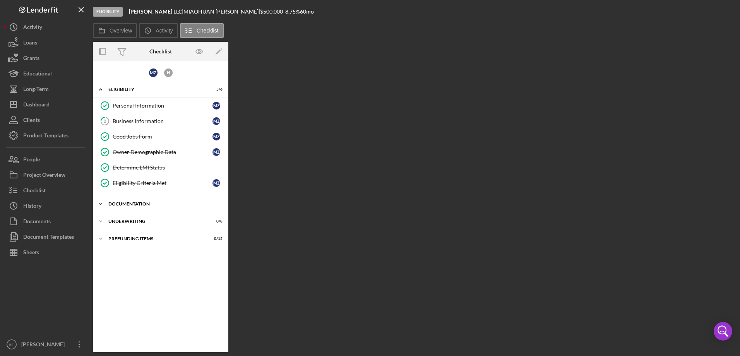
click at [129, 201] on div "Icon/Expander Documentation 0 / 20" at bounding box center [161, 203] width 136 height 15
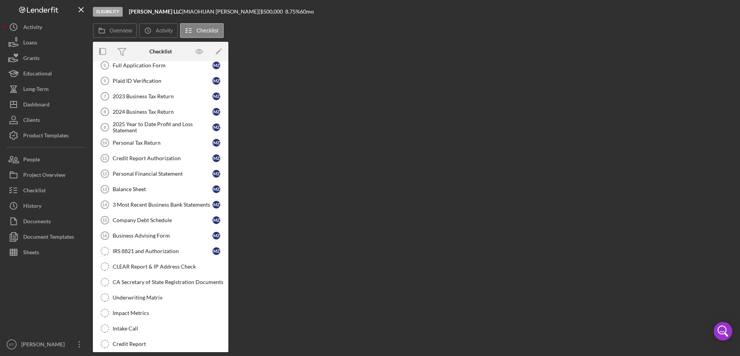
scroll to position [213, 0]
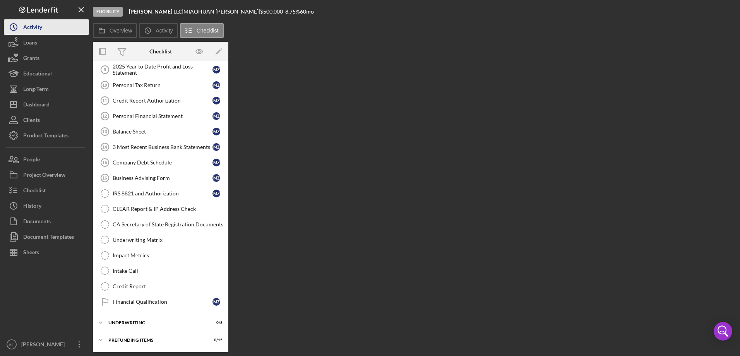
click at [48, 29] on button "Icon/History Activity" at bounding box center [46, 26] width 85 height 15
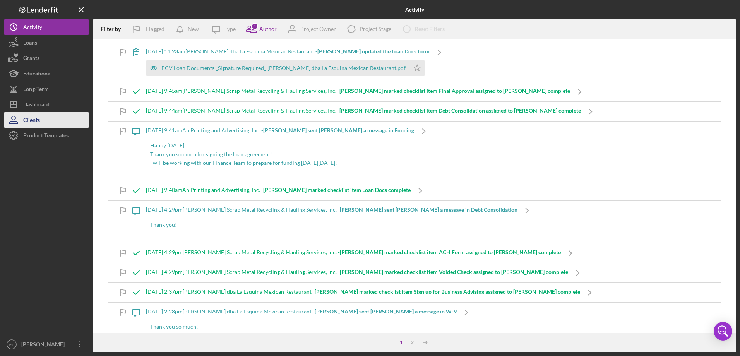
click at [49, 118] on button "Clients" at bounding box center [46, 119] width 85 height 15
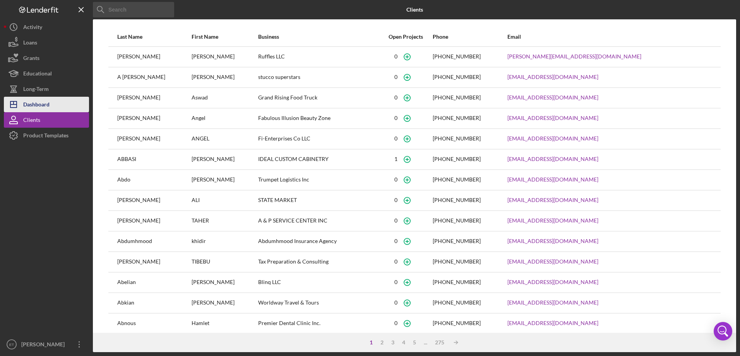
click at [50, 105] on div "Dashboard" at bounding box center [36, 105] width 26 height 17
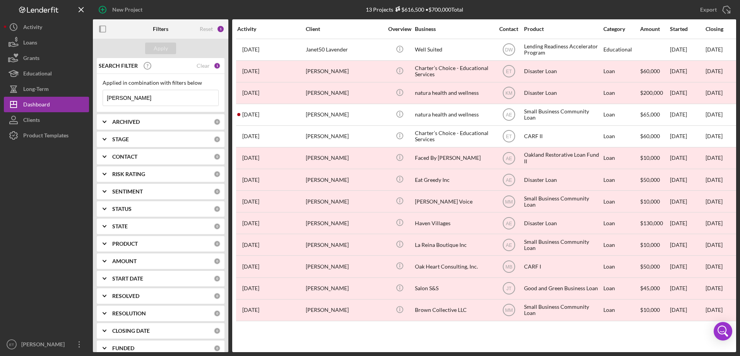
click at [158, 99] on input "[PERSON_NAME]" at bounding box center [160, 97] width 115 height 15
click at [163, 49] on div "Apply" at bounding box center [161, 49] width 14 height 12
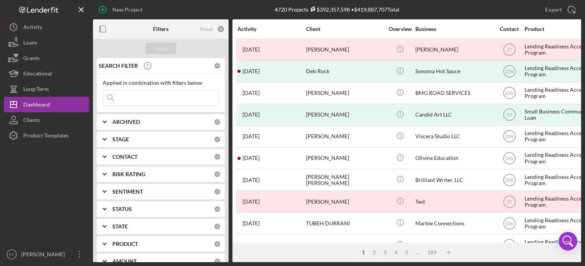
click at [176, 97] on input at bounding box center [160, 97] width 115 height 15
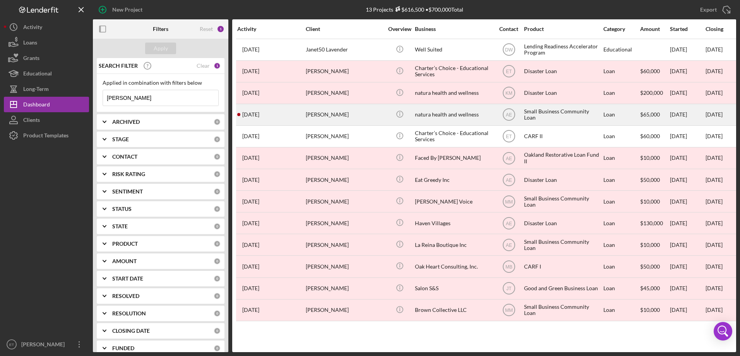
type input "[PERSON_NAME]"
click at [328, 119] on div "[PERSON_NAME]" at bounding box center [344, 115] width 77 height 21
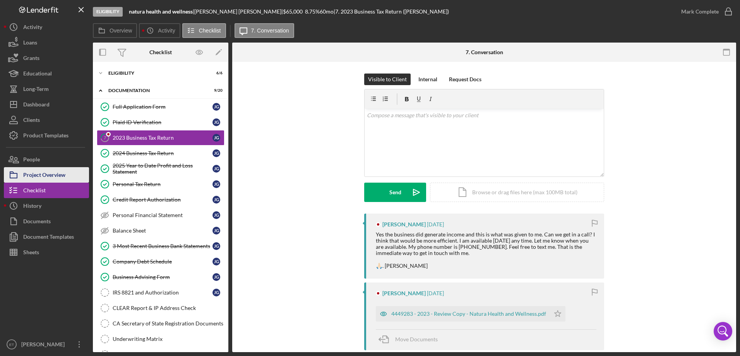
click at [43, 178] on div "Project Overview" at bounding box center [44, 175] width 42 height 17
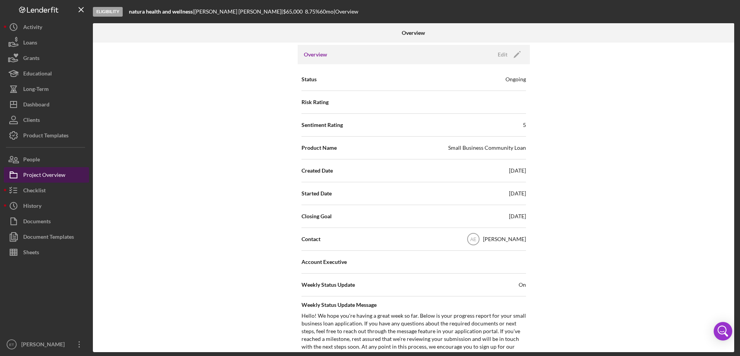
scroll to position [77, 0]
click at [48, 158] on button "People" at bounding box center [46, 159] width 85 height 15
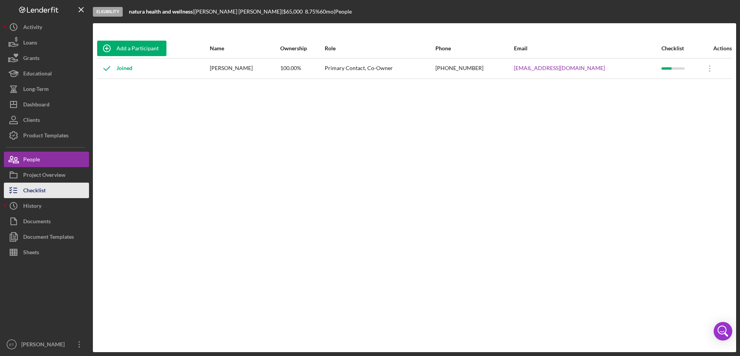
click at [44, 189] on div "Checklist" at bounding box center [34, 191] width 22 height 17
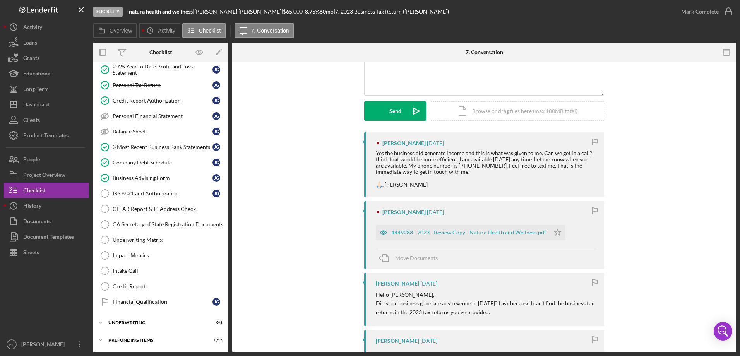
scroll to position [77, 0]
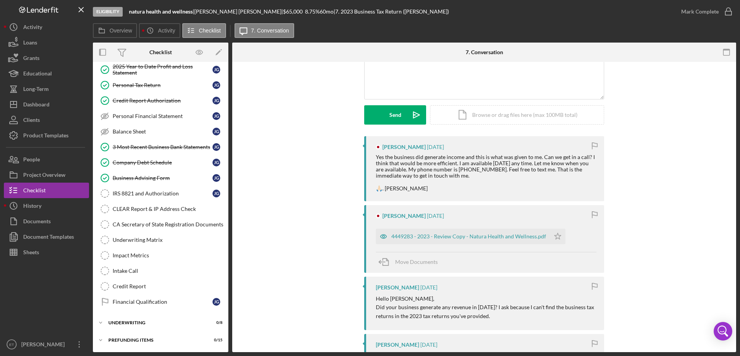
click at [455, 160] on div "Yes the business did generate income and this is what was given to me. Can we g…" at bounding box center [486, 173] width 221 height 38
drag, startPoint x: 477, startPoint y: 166, endPoint x: 430, endPoint y: 160, distance: 47.7
click at [430, 160] on div "Yes the business did generate income and this is what was given to me. Can we g…" at bounding box center [486, 173] width 221 height 38
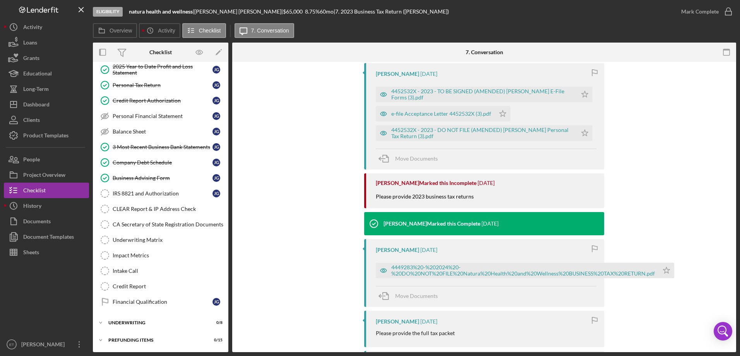
scroll to position [525, 0]
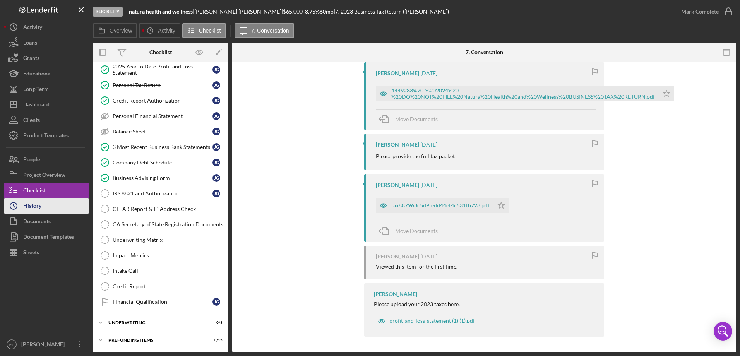
click at [55, 205] on button "Icon/History History" at bounding box center [46, 205] width 85 height 15
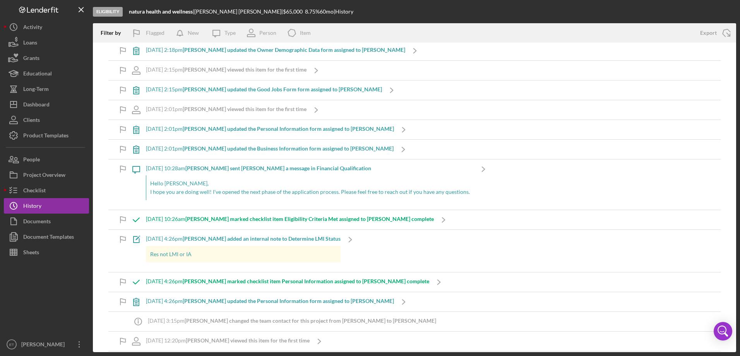
scroll to position [2111, 0]
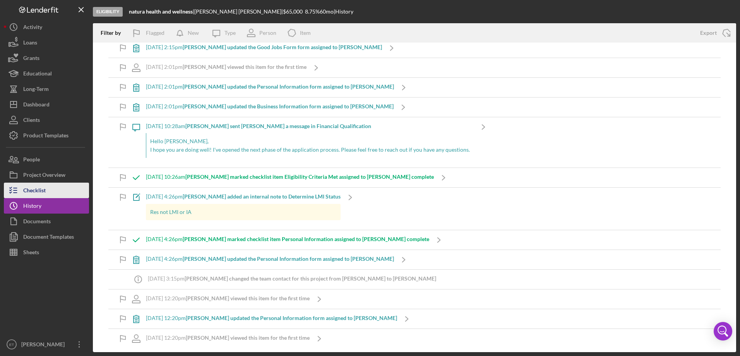
click at [79, 196] on button "Checklist" at bounding box center [46, 190] width 85 height 15
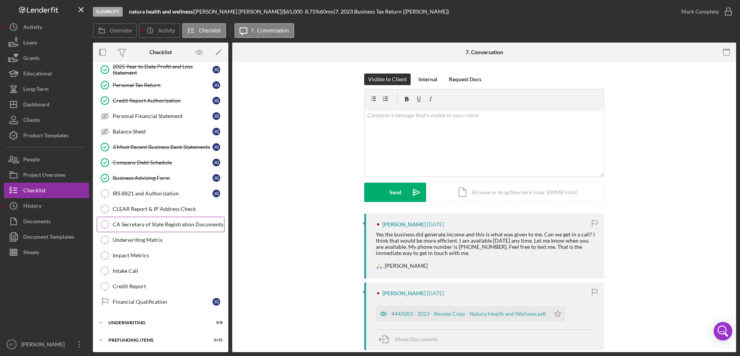
click at [155, 217] on link "CA Secretary of State Registration Documents CA Secretary of State Registration…" at bounding box center [161, 224] width 128 height 15
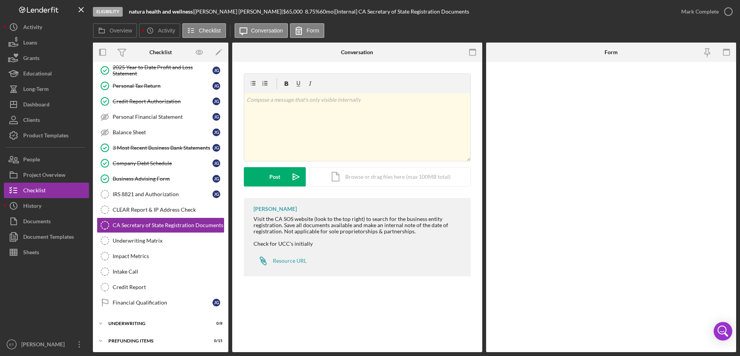
scroll to position [99, 0]
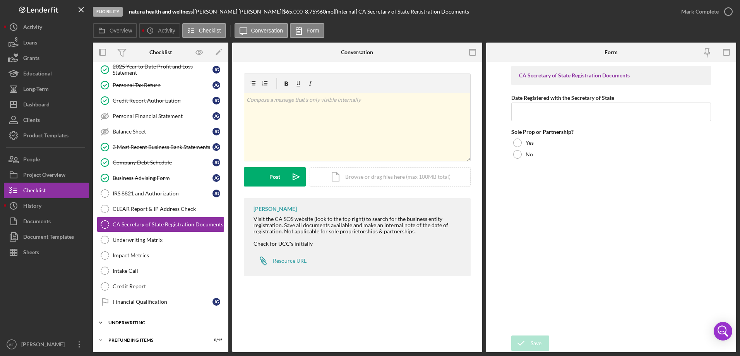
click at [137, 272] on div "Underwriting" at bounding box center [163, 323] width 110 height 5
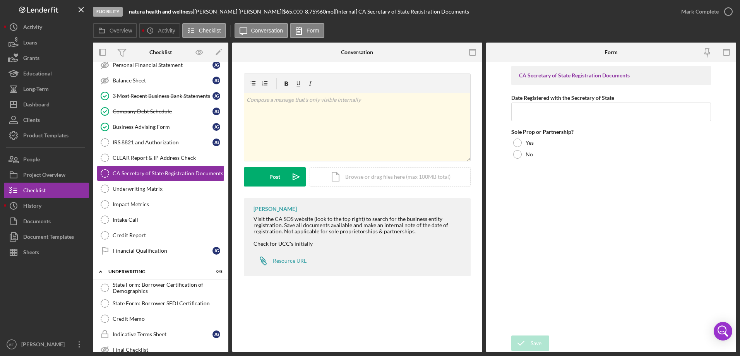
scroll to position [215, 0]
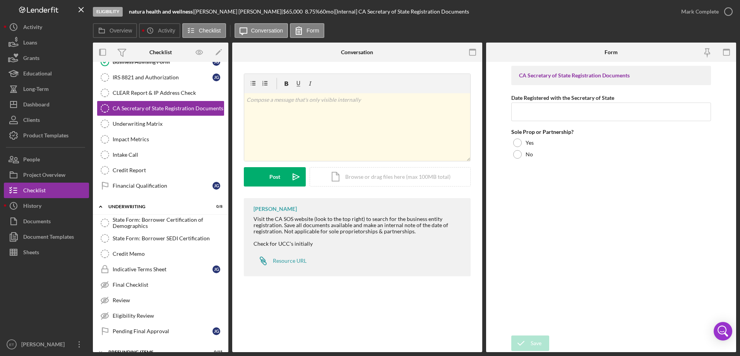
drag, startPoint x: 426, startPoint y: 322, endPoint x: 321, endPoint y: 229, distance: 140.2
click at [426, 272] on div "CA Secretary of State Registration Documents CA Secretary of State Registration…" at bounding box center [357, 207] width 250 height 290
drag, startPoint x: 200, startPoint y: 14, endPoint x: 242, endPoint y: 14, distance: 42.2
click at [242, 14] on div "[PERSON_NAME] |" at bounding box center [238, 12] width 89 height 6
click at [243, 13] on div "[PERSON_NAME] |" at bounding box center [238, 12] width 89 height 6
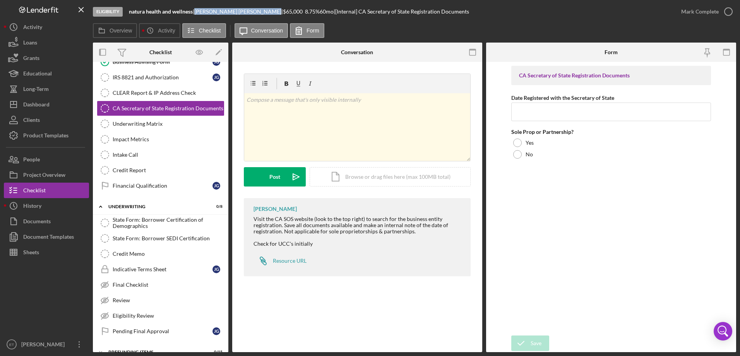
copy div "[PERSON_NAME]"
click at [51, 26] on button "Icon/History Activity" at bounding box center [46, 26] width 85 height 15
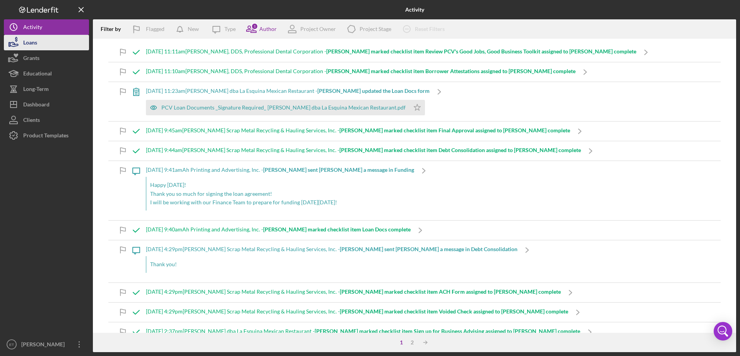
click at [33, 44] on div "Loans" at bounding box center [30, 43] width 14 height 17
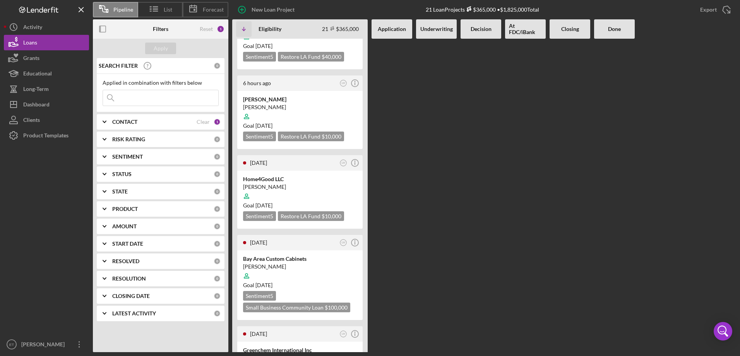
scroll to position [155, 0]
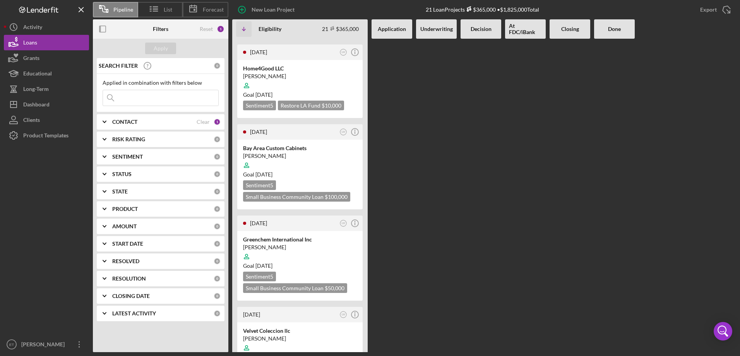
drag, startPoint x: 29, startPoint y: 177, endPoint x: 46, endPoint y: 162, distance: 22.7
click at [29, 177] on div at bounding box center [46, 240] width 85 height 194
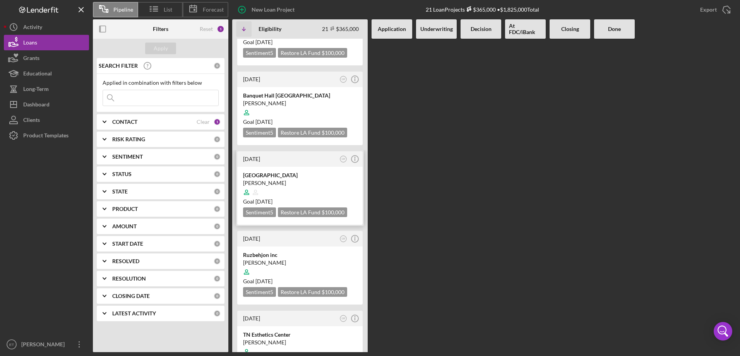
scroll to position [1084, 0]
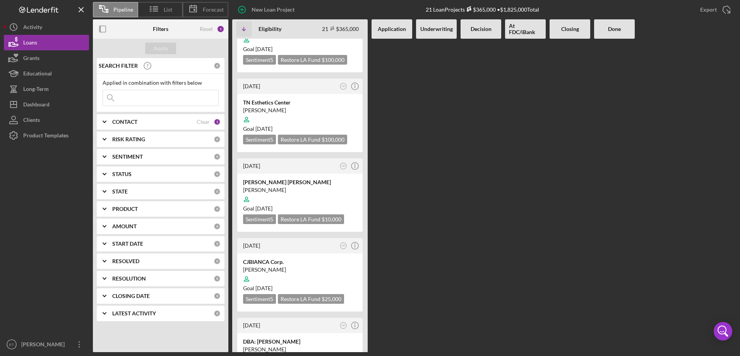
click at [309, 272] on div "DBA: [PERSON_NAME] [PERSON_NAME] Goal [DATE] Sentiment 5 Restore LA Fund $10,00…" at bounding box center [299, 362] width 125 height 58
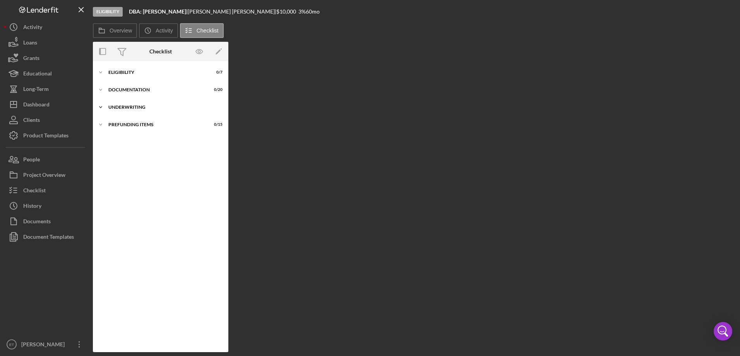
click at [136, 107] on div "Underwriting" at bounding box center [163, 107] width 110 height 5
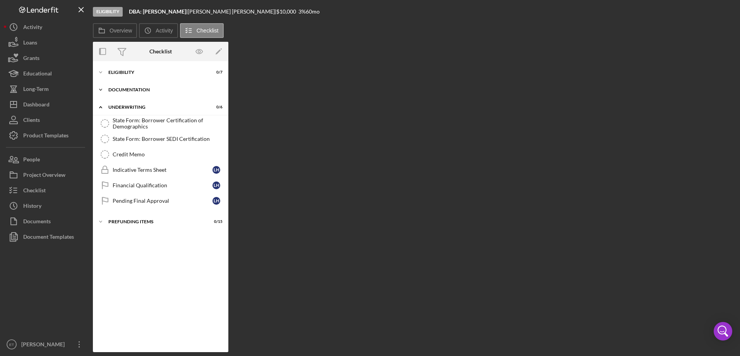
click at [134, 83] on div "Icon/Expander Documentation 0 / 20" at bounding box center [161, 89] width 136 height 15
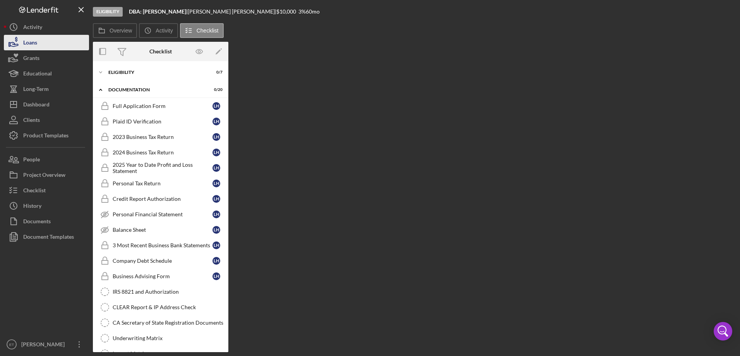
click at [37, 48] on div "Loans" at bounding box center [30, 43] width 14 height 17
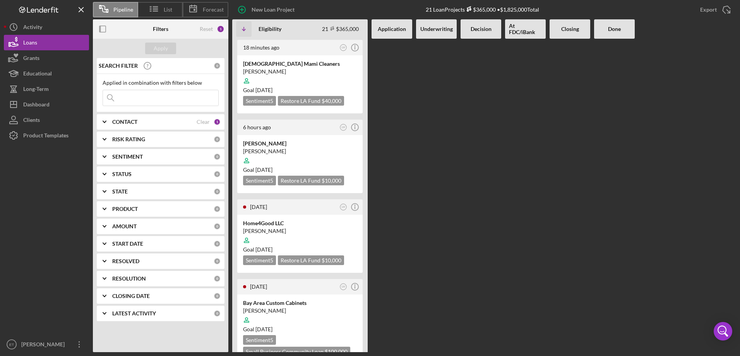
click at [121, 122] on b "CONTACT" at bounding box center [124, 122] width 25 height 6
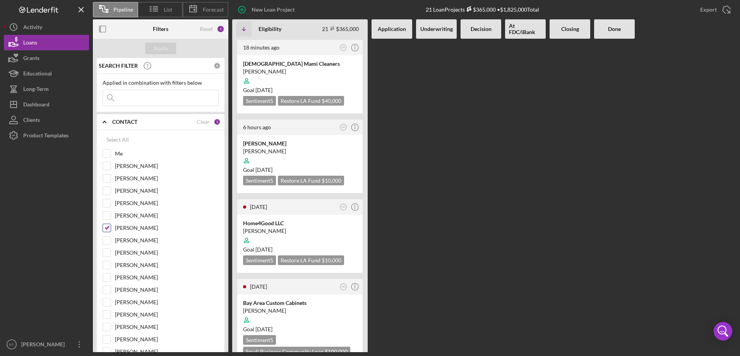
click at [128, 230] on label "[PERSON_NAME]" at bounding box center [167, 228] width 104 height 8
click at [111, 230] on input "[PERSON_NAME]" at bounding box center [107, 228] width 8 height 8
checkbox input "false"
click at [155, 40] on div "Apply" at bounding box center [161, 48] width 136 height 19
click at [161, 47] on div "Apply" at bounding box center [161, 49] width 14 height 12
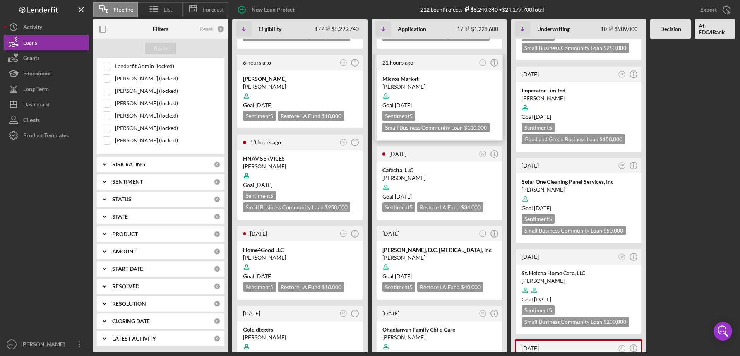
scroll to position [387, 0]
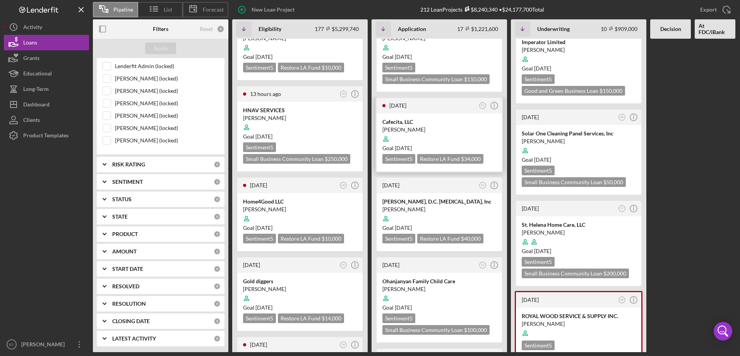
click at [436, 129] on div "[PERSON_NAME]" at bounding box center [440, 130] width 114 height 8
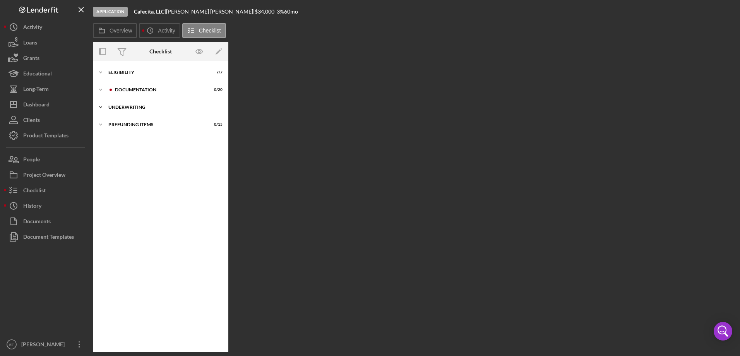
click at [133, 101] on div "Icon/Expander Underwriting 0 / 6" at bounding box center [161, 107] width 136 height 15
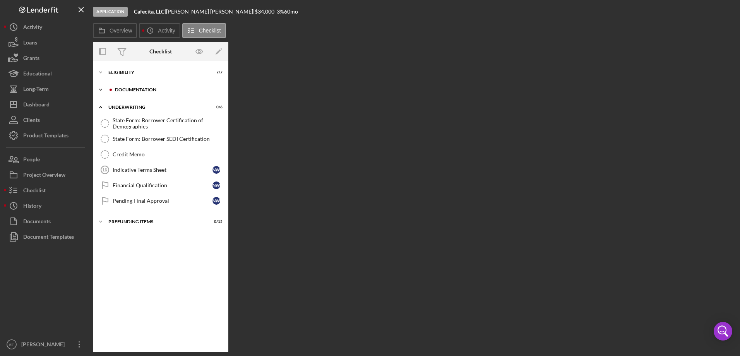
click at [135, 92] on div "Documentation" at bounding box center [167, 90] width 104 height 5
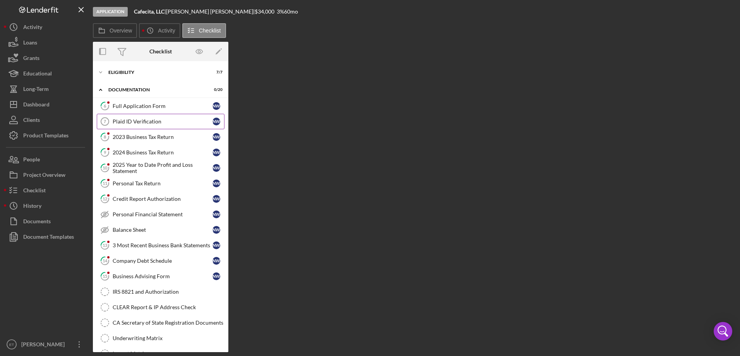
click at [151, 118] on link "Plaid ID Verification 7 Plaid ID Verification N W" at bounding box center [161, 121] width 128 height 15
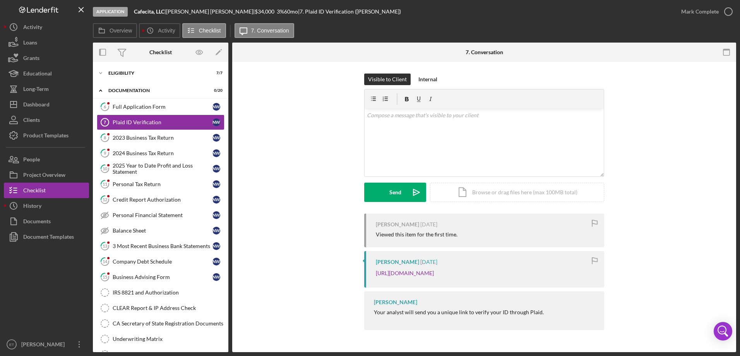
click at [273, 241] on div "[PERSON_NAME] [DATE] Viewed this item for the first time. [PERSON_NAME] [DATE] …" at bounding box center [484, 274] width 481 height 120
click at [21, 23] on icon "Icon/History" at bounding box center [13, 26] width 19 height 19
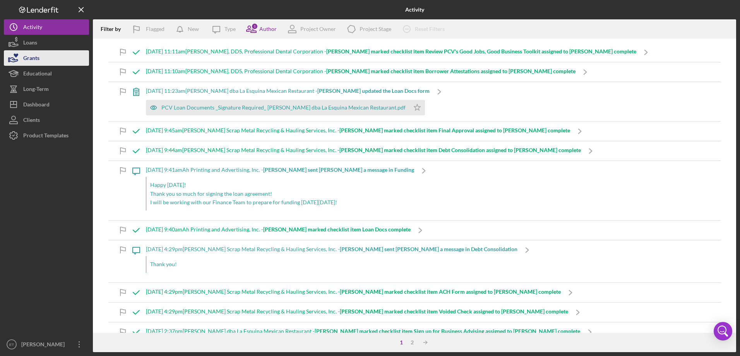
click at [84, 55] on button "Grants" at bounding box center [46, 57] width 85 height 15
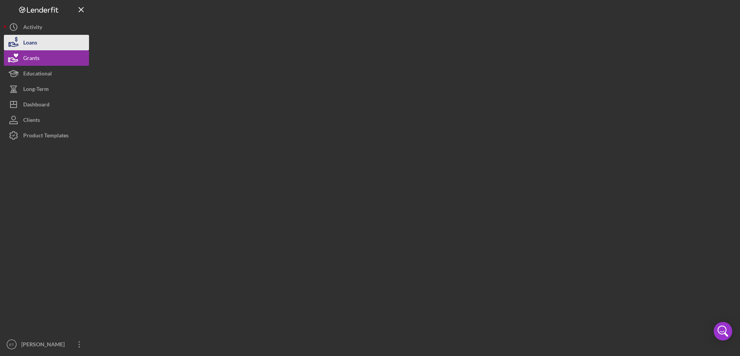
click at [80, 43] on button "Loans" at bounding box center [46, 42] width 85 height 15
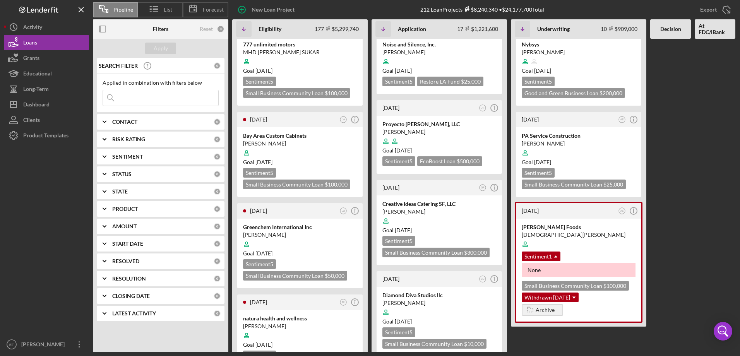
scroll to position [1045, 0]
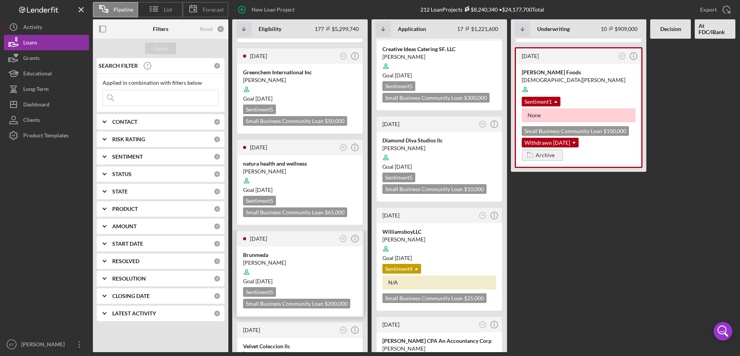
click at [316, 265] on div at bounding box center [300, 272] width 114 height 15
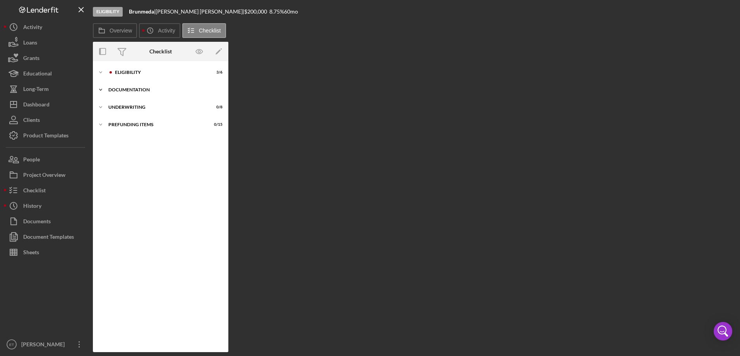
click at [115, 89] on div "Documentation" at bounding box center [163, 90] width 110 height 5
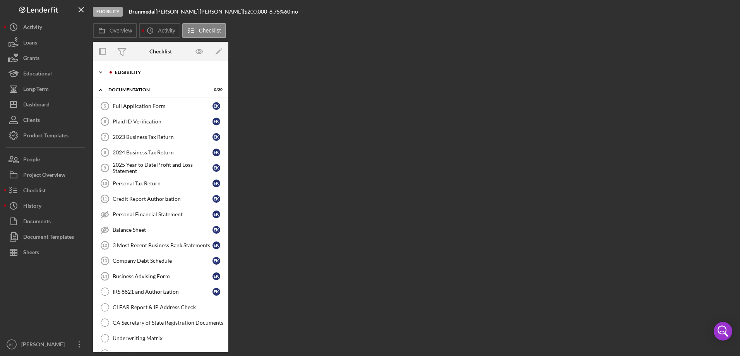
click at [123, 74] on div "Eligibility" at bounding box center [167, 72] width 104 height 5
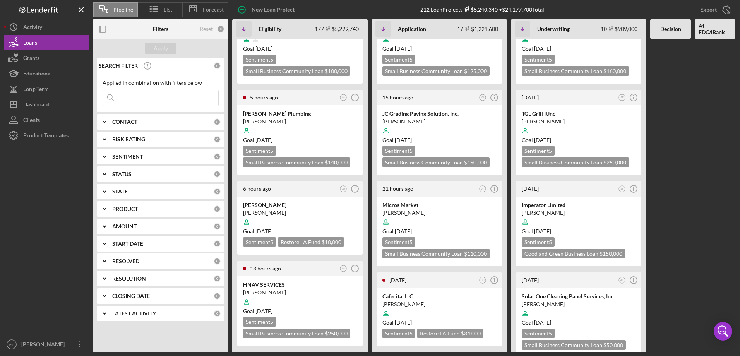
scroll to position [271, 0]
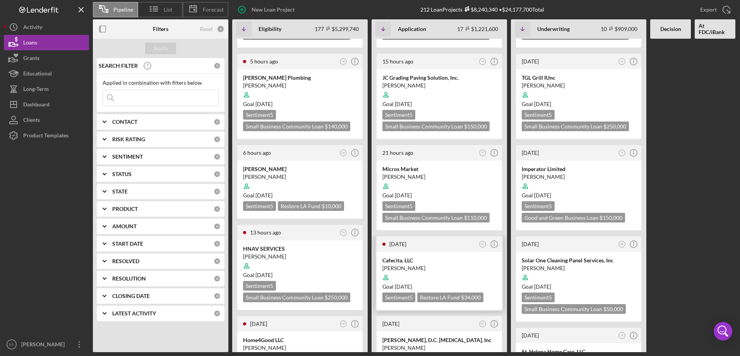
click at [463, 272] on div "Goal [DATE]" at bounding box center [440, 287] width 114 height 8
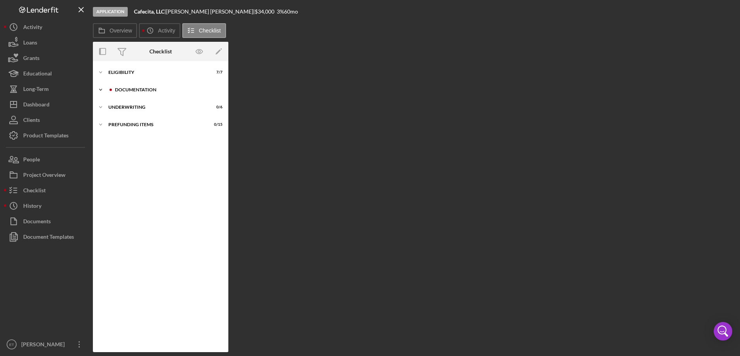
click at [148, 84] on div "Icon/Expander Documentation 0 / 20" at bounding box center [161, 89] width 136 height 15
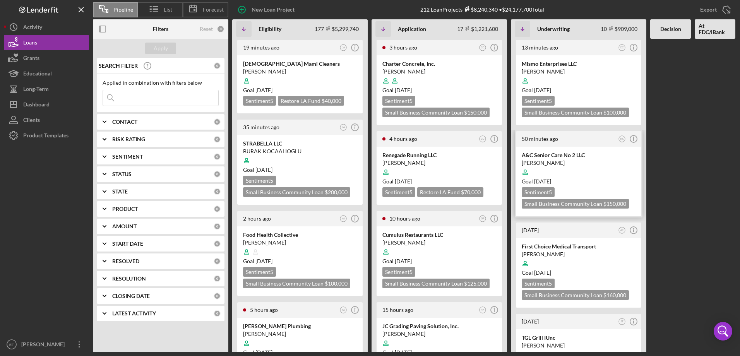
click at [580, 162] on div "[PERSON_NAME]" at bounding box center [579, 163] width 114 height 8
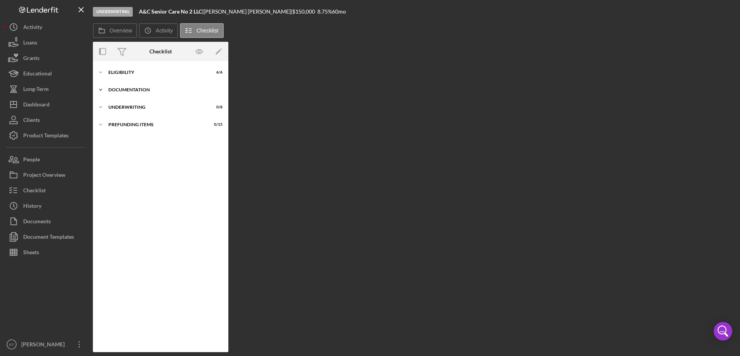
click at [118, 88] on div "Documentation" at bounding box center [163, 90] width 110 height 5
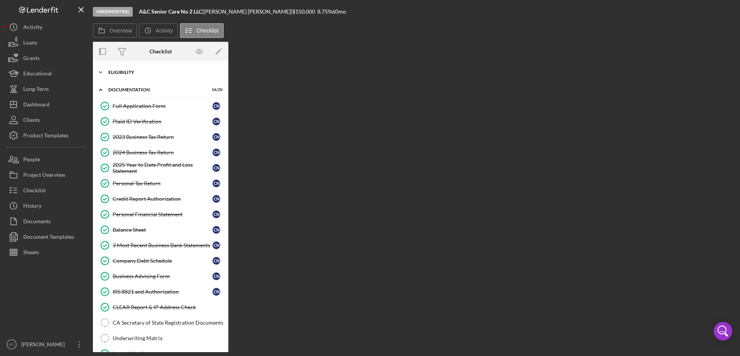
click at [120, 72] on div "Eligibility" at bounding box center [163, 72] width 110 height 5
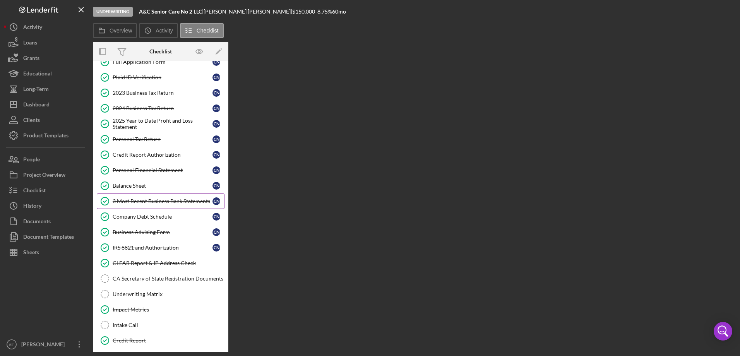
scroll to position [196, 0]
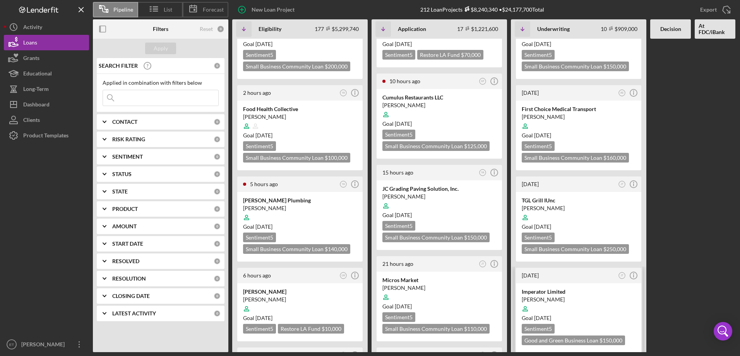
scroll to position [271, 0]
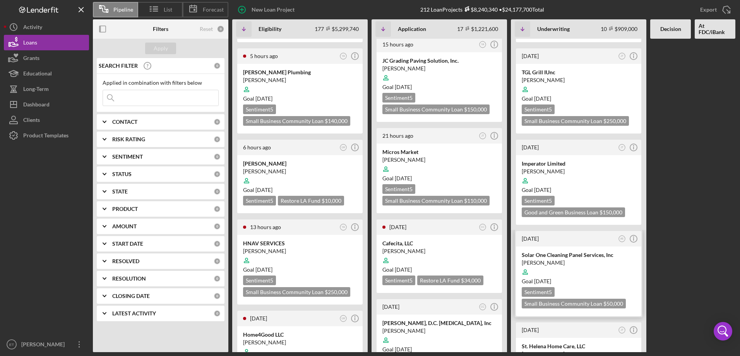
click at [571, 265] on div at bounding box center [579, 272] width 114 height 15
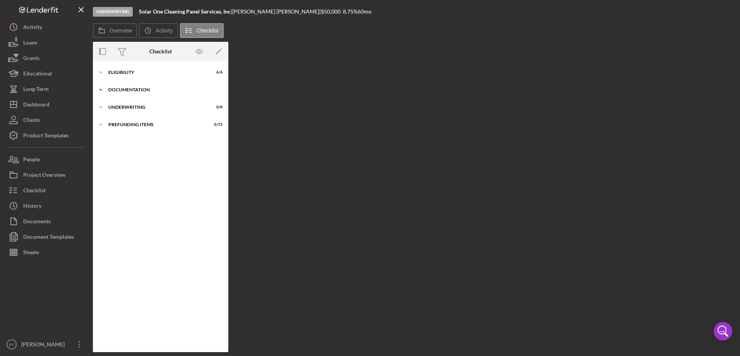
click at [128, 93] on div "Icon/Expander Documentation 10 / 20" at bounding box center [161, 89] width 136 height 15
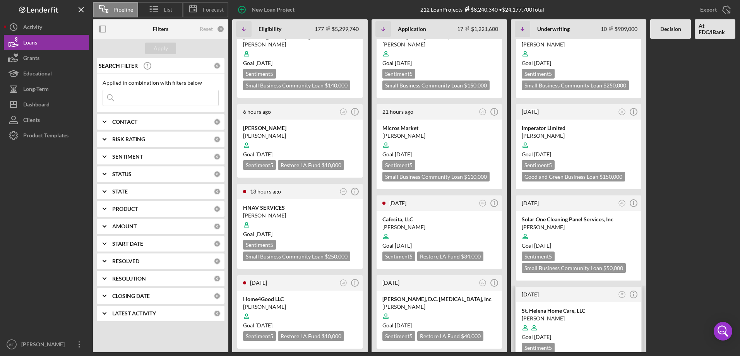
scroll to position [426, 0]
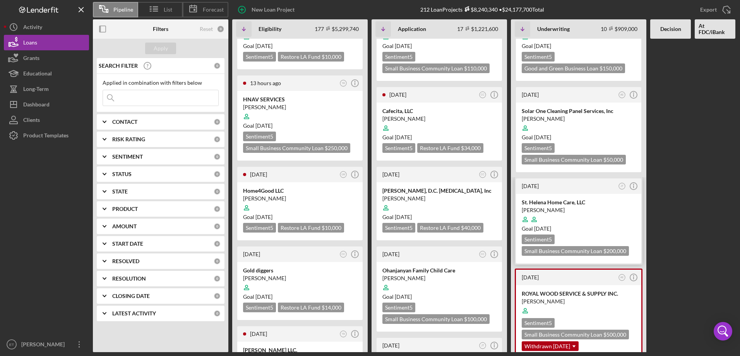
click at [564, 212] on div at bounding box center [579, 219] width 114 height 15
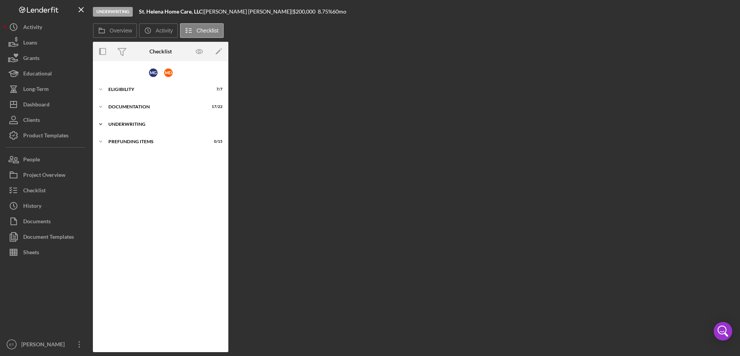
click at [136, 128] on div "Icon/Expander Underwriting 0 / 9" at bounding box center [161, 124] width 136 height 15
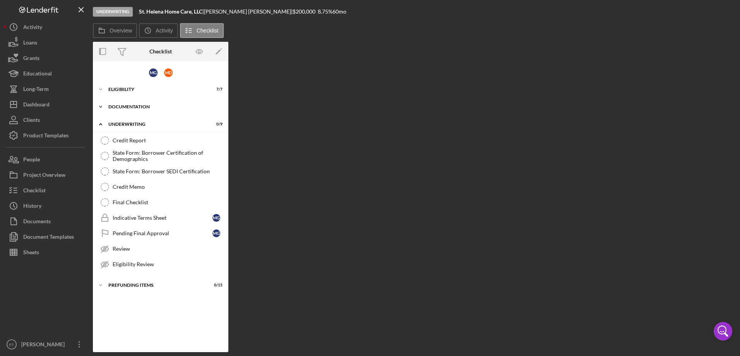
click at [132, 104] on div "Icon/Expander Documentation 17 / 22" at bounding box center [161, 106] width 136 height 15
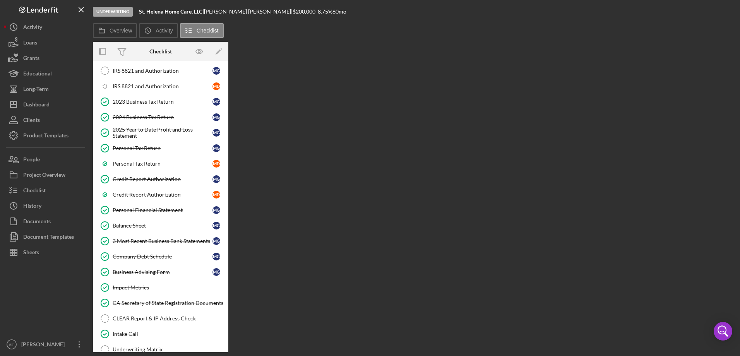
scroll to position [232, 0]
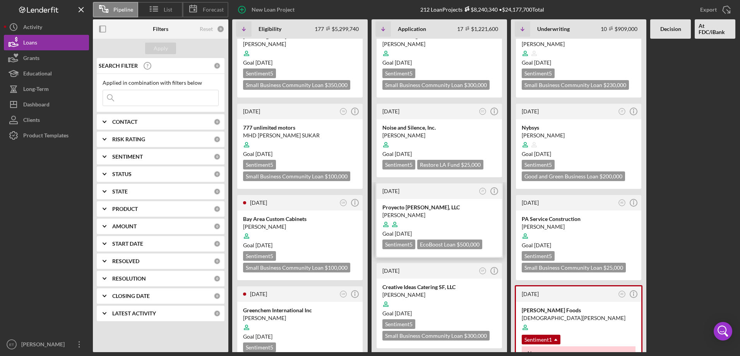
scroll to position [813, 0]
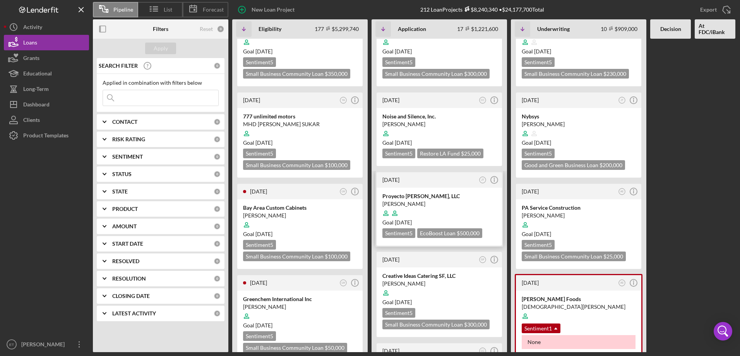
click at [458, 206] on div at bounding box center [440, 213] width 114 height 15
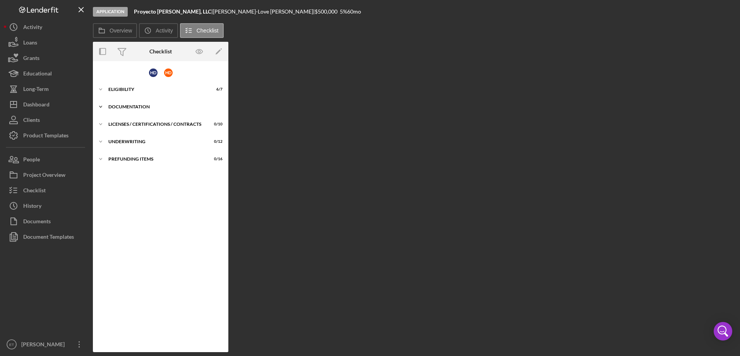
click at [146, 108] on div "Documentation" at bounding box center [163, 107] width 110 height 5
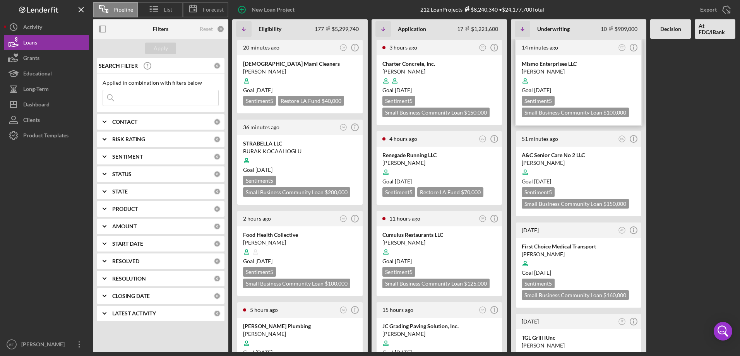
click at [563, 52] on div "14 minutes ago CC Icon/Info" at bounding box center [578, 47] width 125 height 15
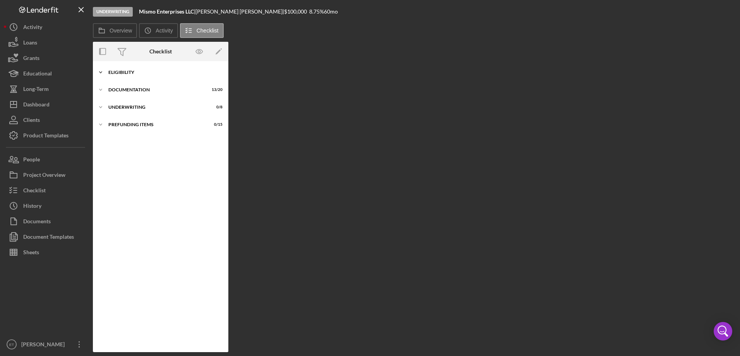
click at [118, 79] on div "Icon/Expander Eligibility 6 / 6" at bounding box center [161, 72] width 136 height 15
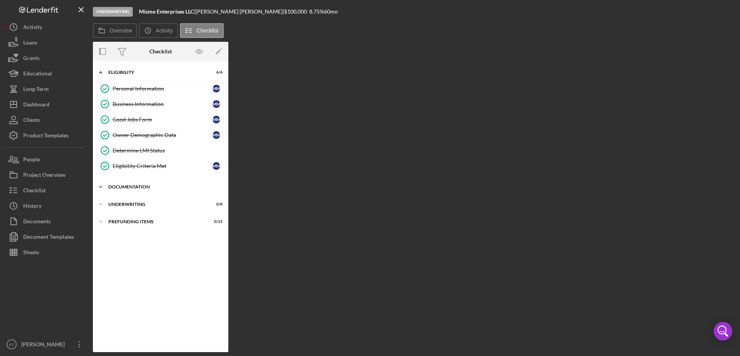
click at [133, 187] on div "Documentation" at bounding box center [163, 187] width 110 height 5
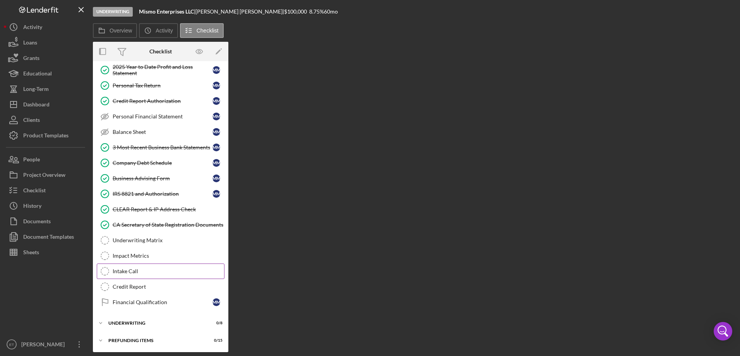
scroll to position [196, 0]
